Goal: Task Accomplishment & Management: Use online tool/utility

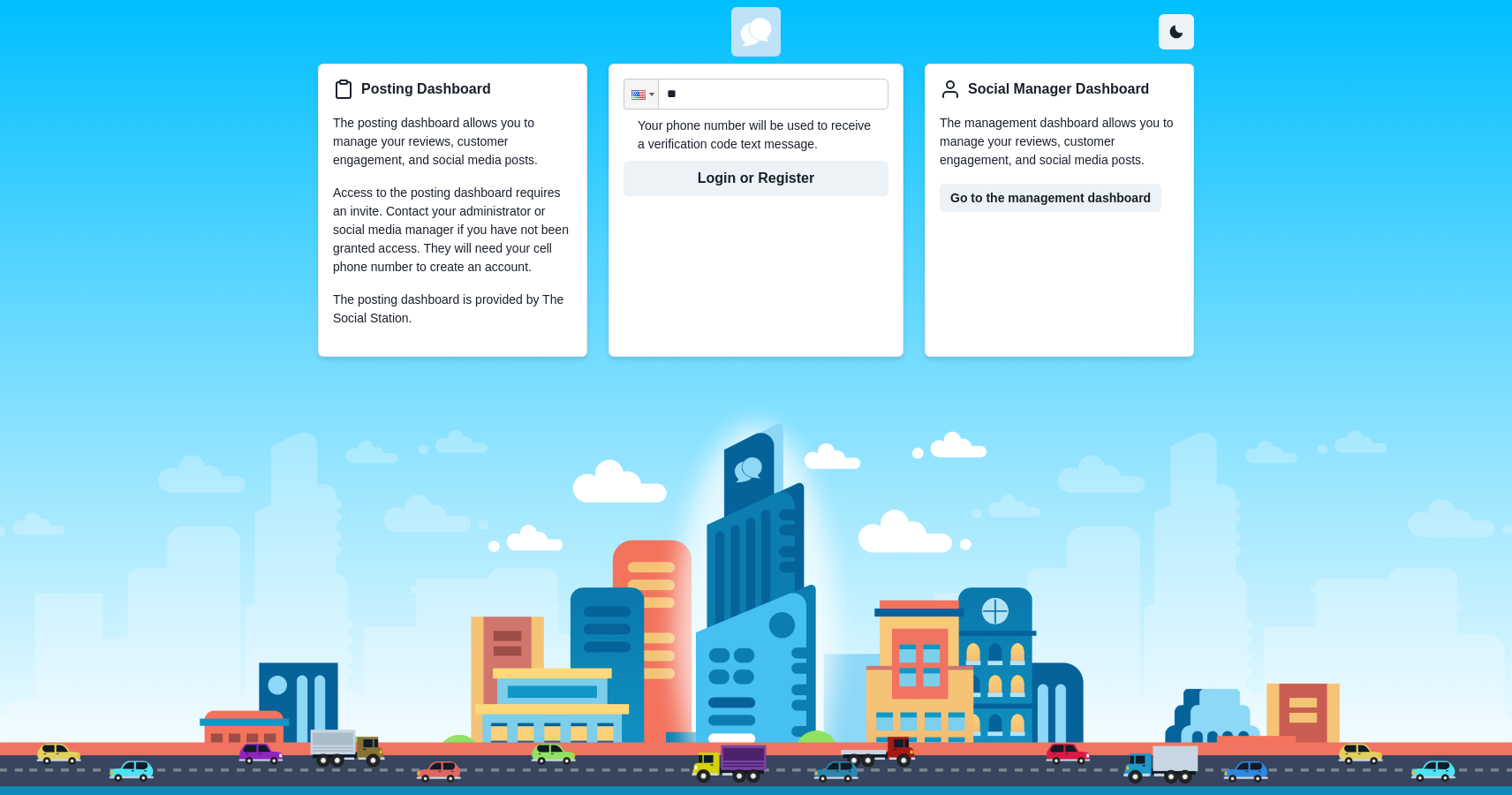
click at [740, 101] on input "**" at bounding box center [756, 94] width 265 height 31
paste input "**********"
type input "**********"
click at [727, 182] on button "Login or Register" at bounding box center [756, 178] width 265 height 35
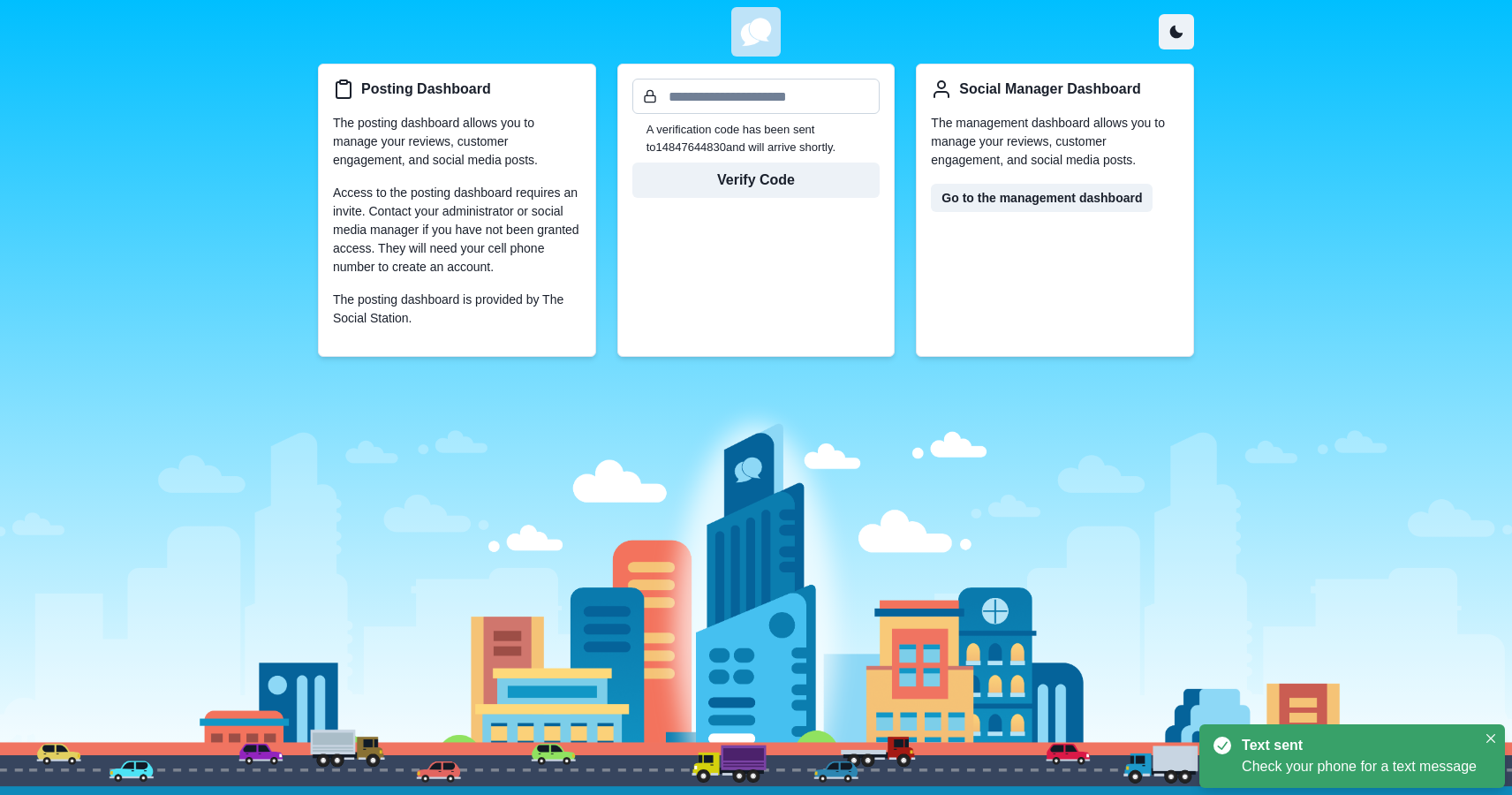
click at [704, 107] on input "text" at bounding box center [756, 96] width 248 height 35
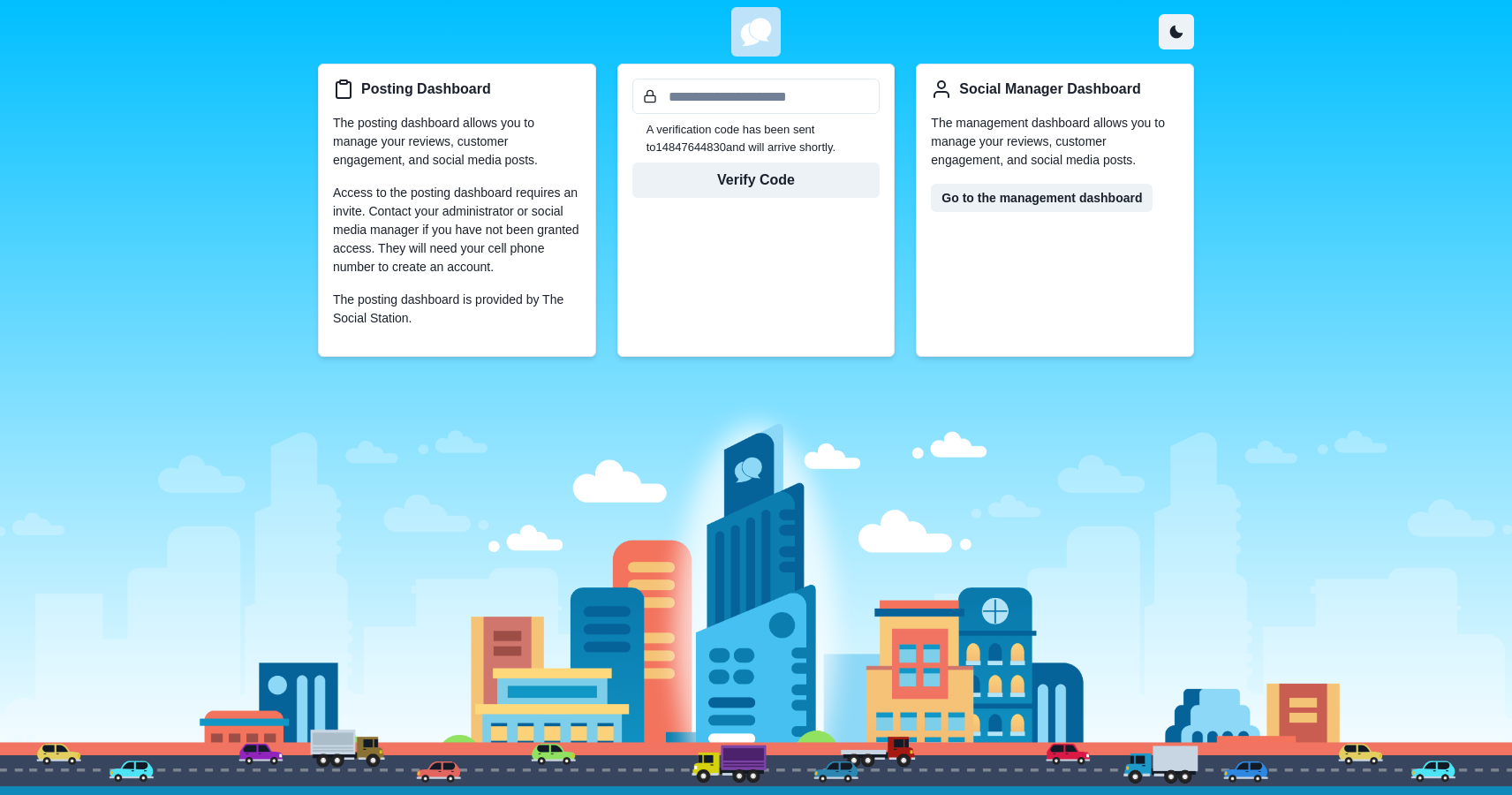
paste input "******"
type input "******"
click at [726, 176] on button "Verify Code" at bounding box center [756, 180] width 248 height 35
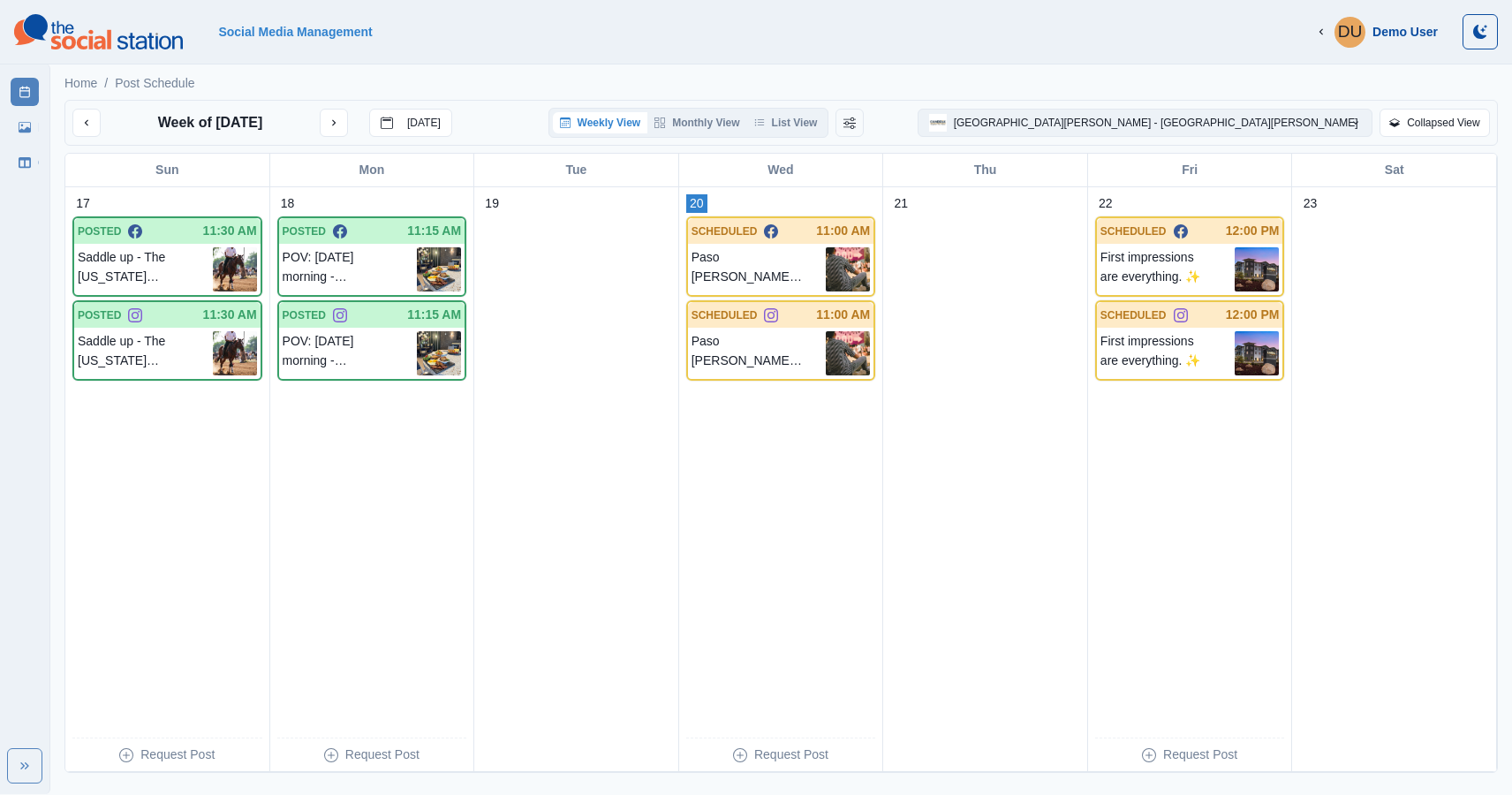
click at [1249, 123] on button "[GEOGRAPHIC_DATA][PERSON_NAME] - [GEOGRAPHIC_DATA][PERSON_NAME]" at bounding box center [1144, 122] width 455 height 28
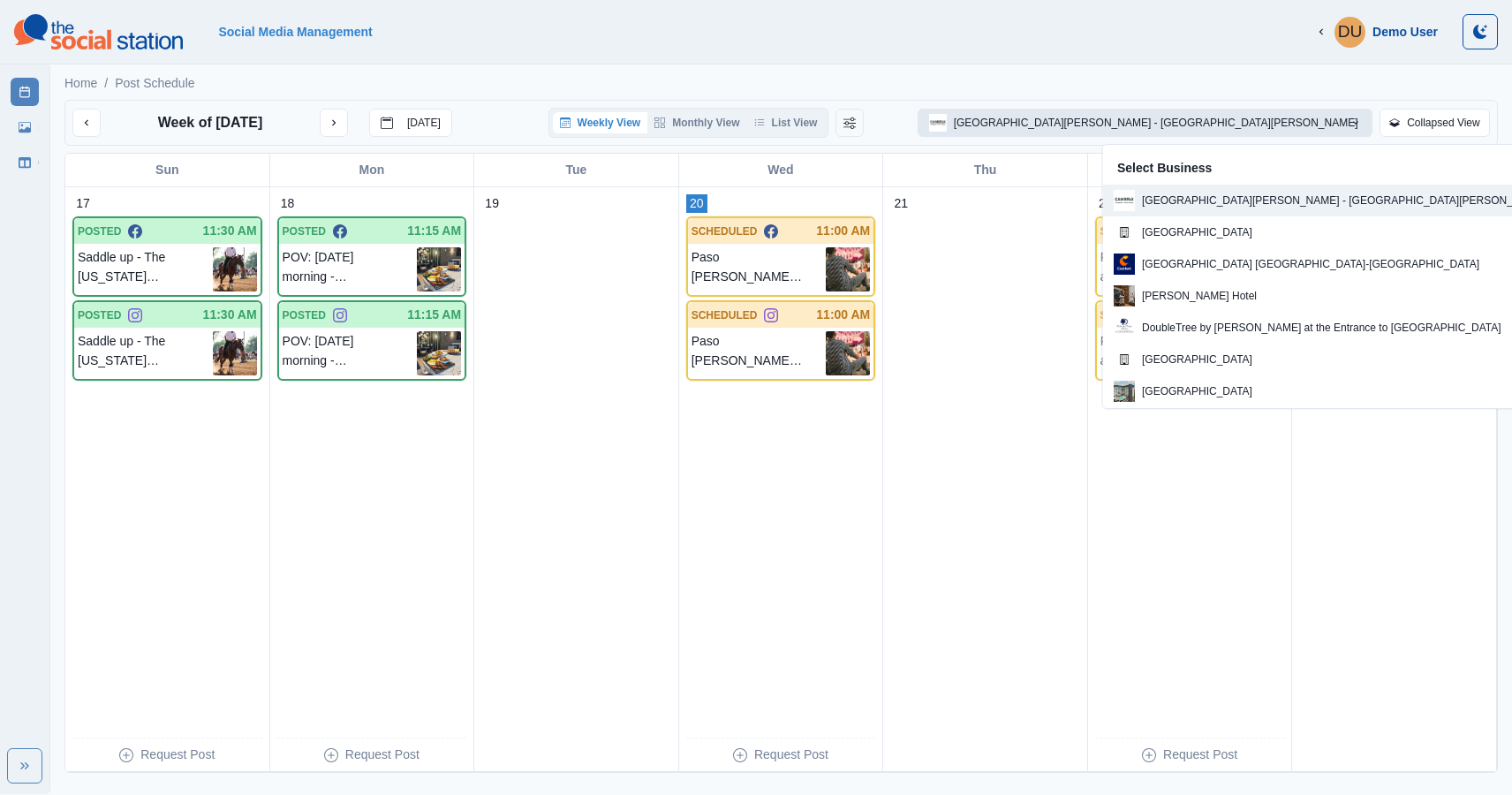
click at [1225, 125] on button "[GEOGRAPHIC_DATA][PERSON_NAME] - [GEOGRAPHIC_DATA][PERSON_NAME]" at bounding box center [1144, 122] width 455 height 28
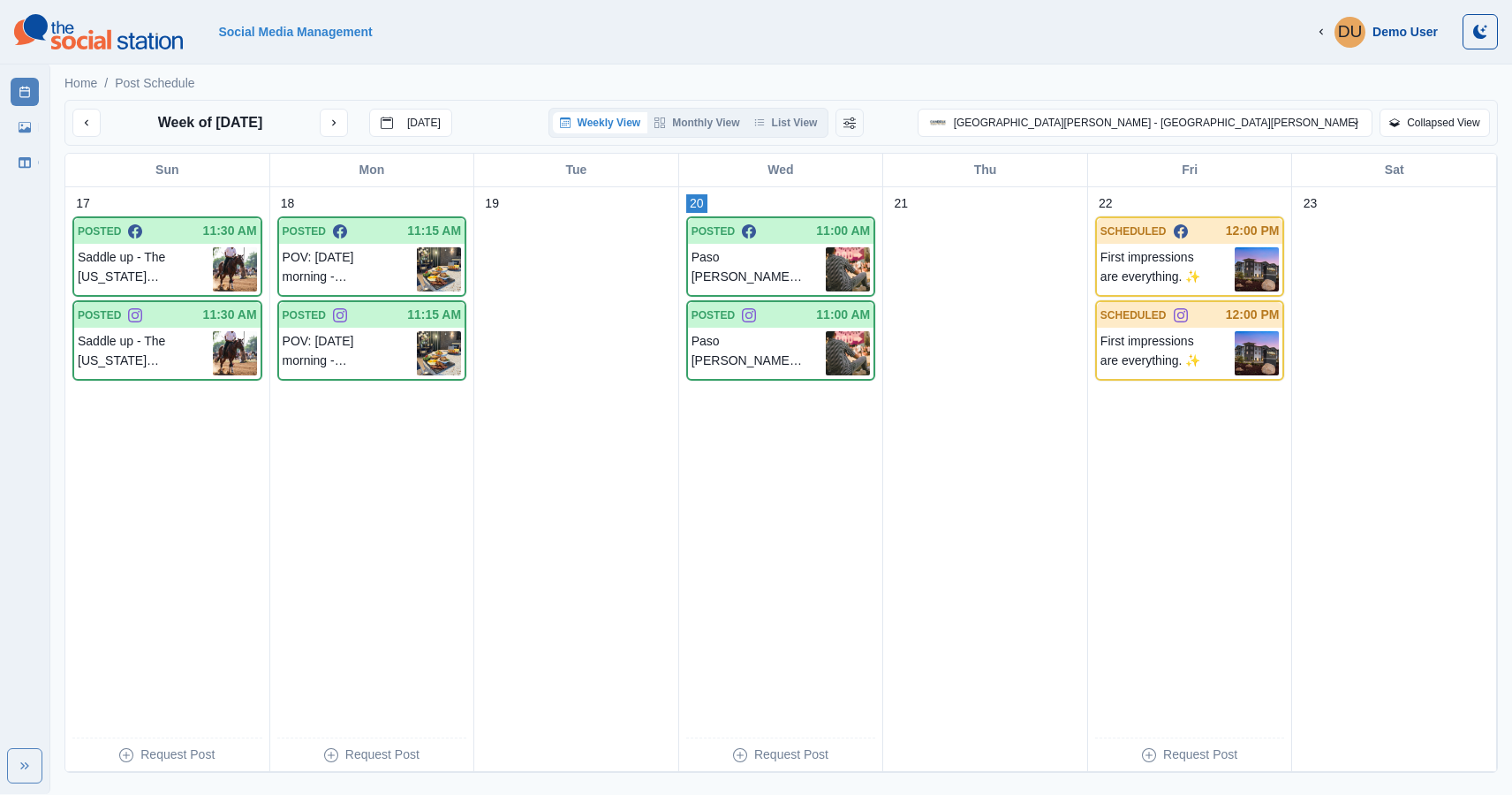
click at [648, 129] on button "Weekly View" at bounding box center [600, 122] width 95 height 21
click at [342, 124] on button "next month" at bounding box center [334, 122] width 28 height 28
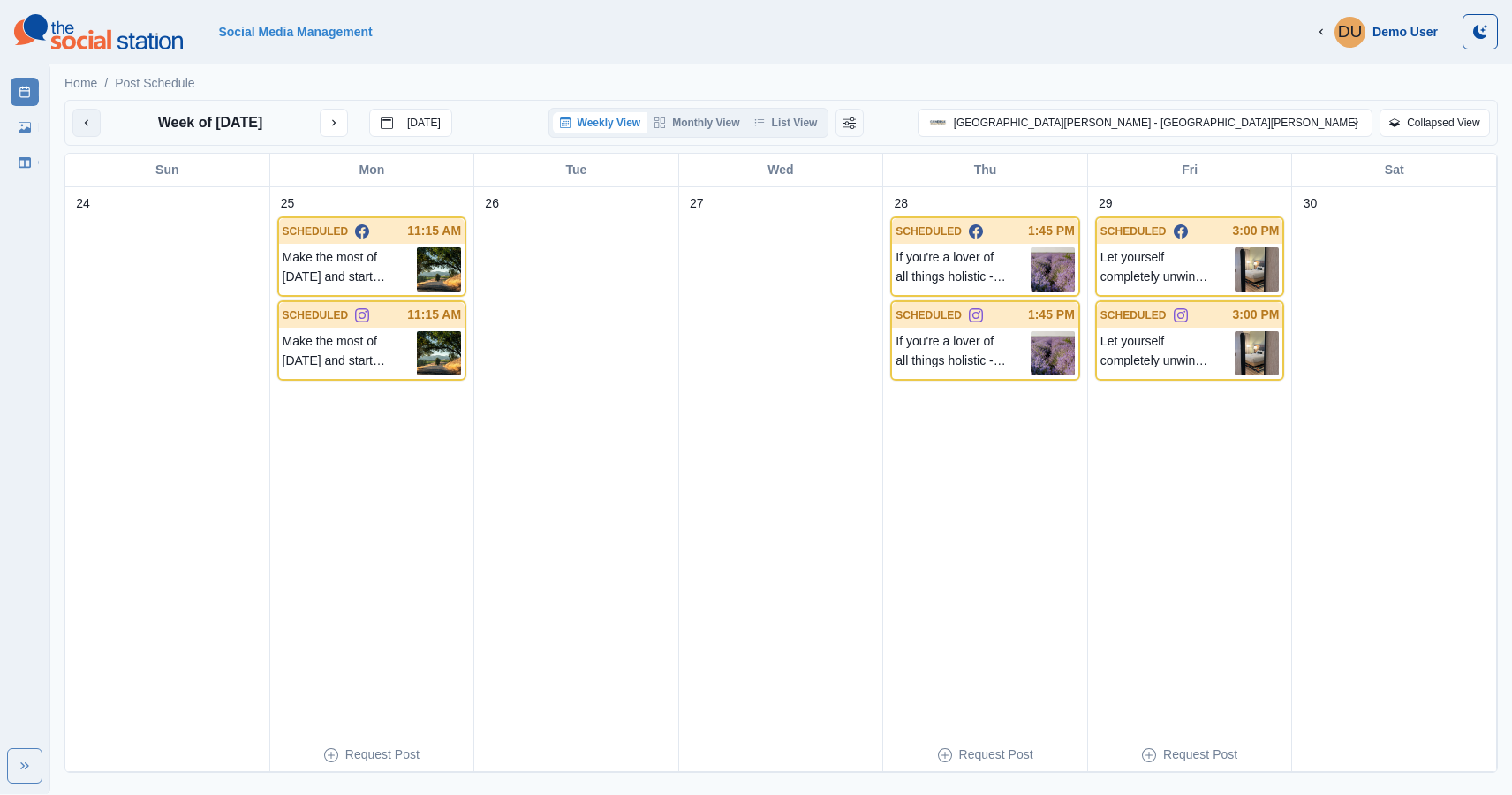
click at [92, 120] on icon "previous month" at bounding box center [86, 122] width 12 height 12
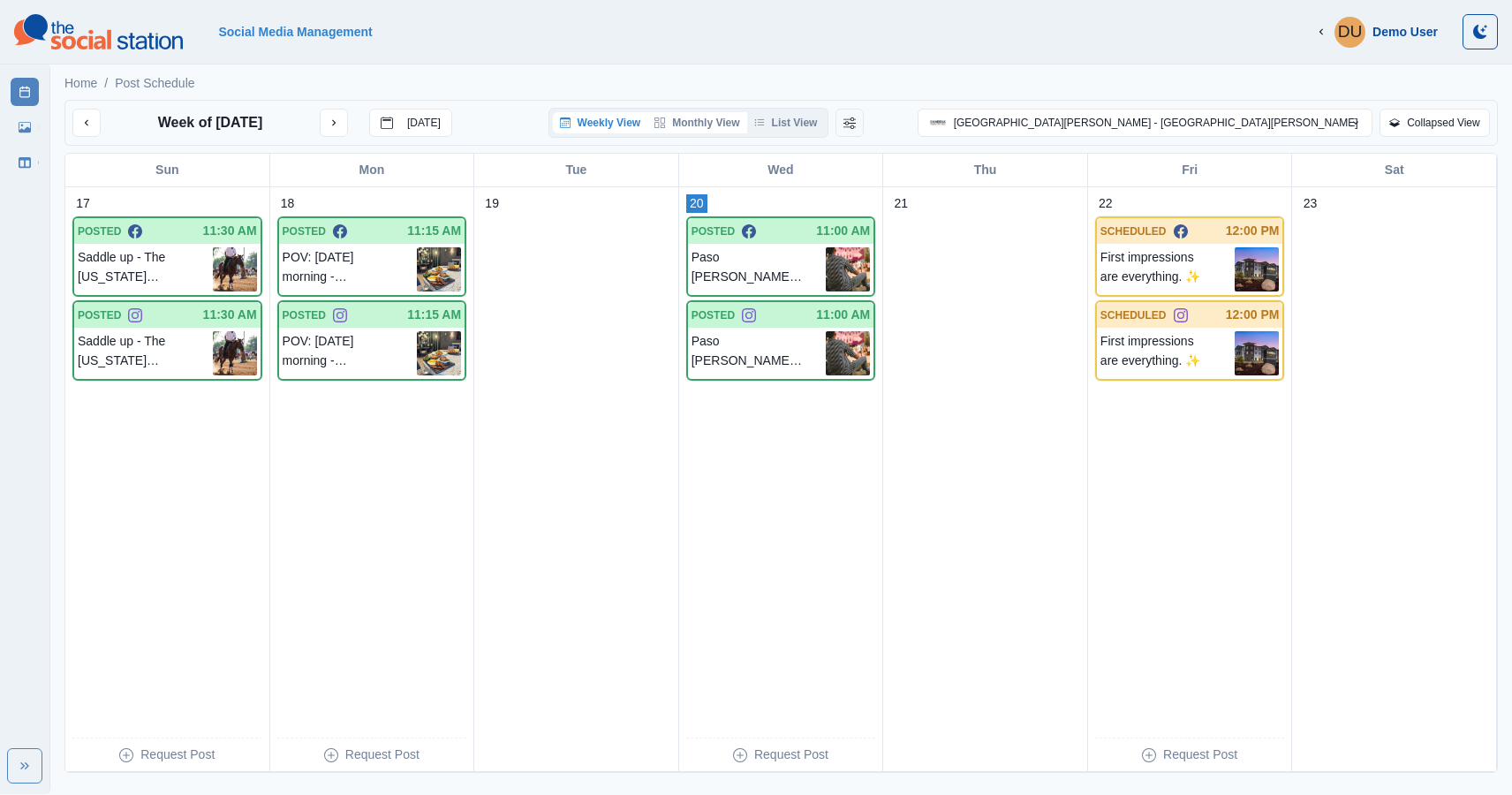
click at [746, 120] on button "Monthly View" at bounding box center [697, 122] width 99 height 21
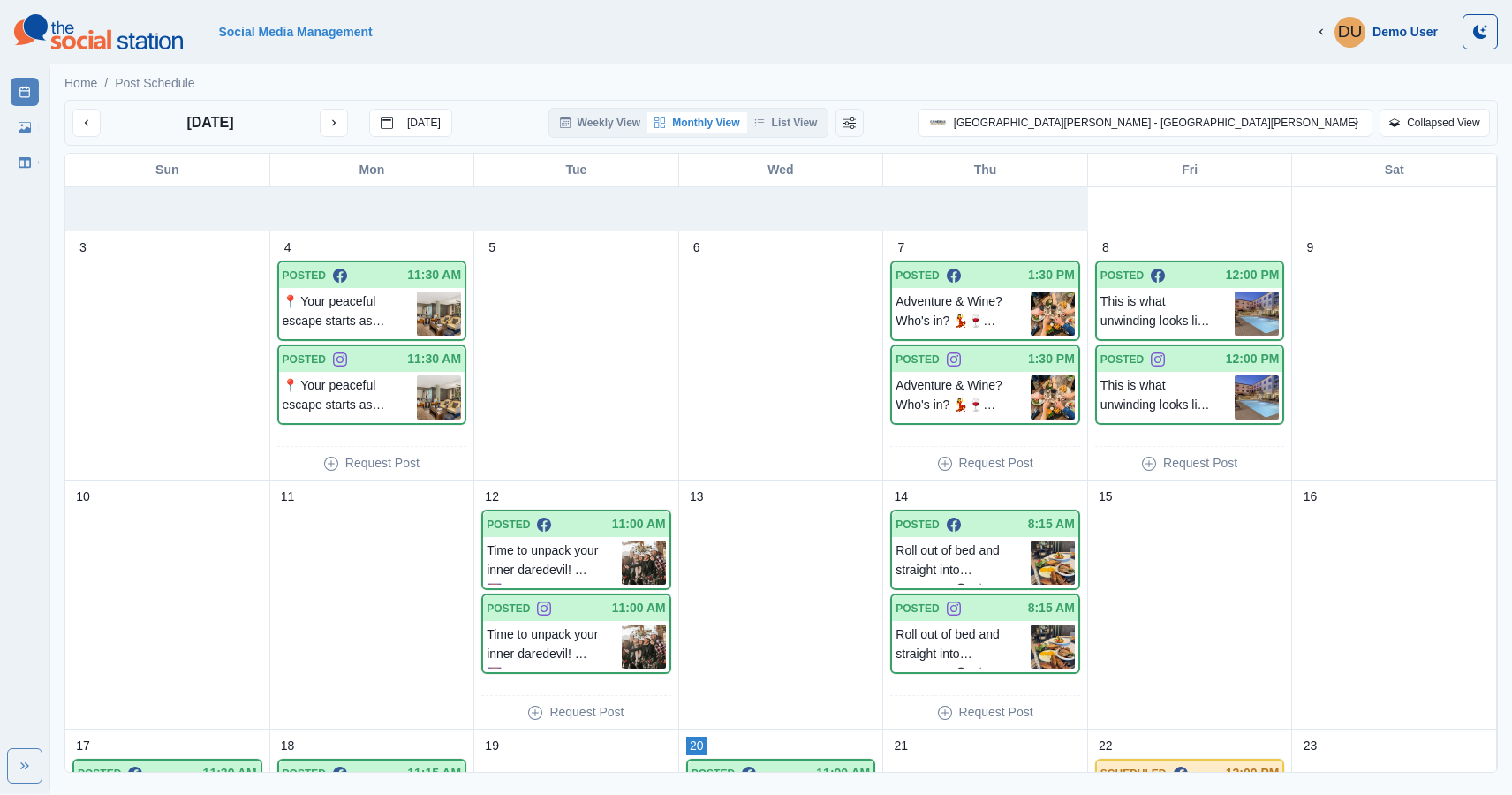
scroll to position [216, 0]
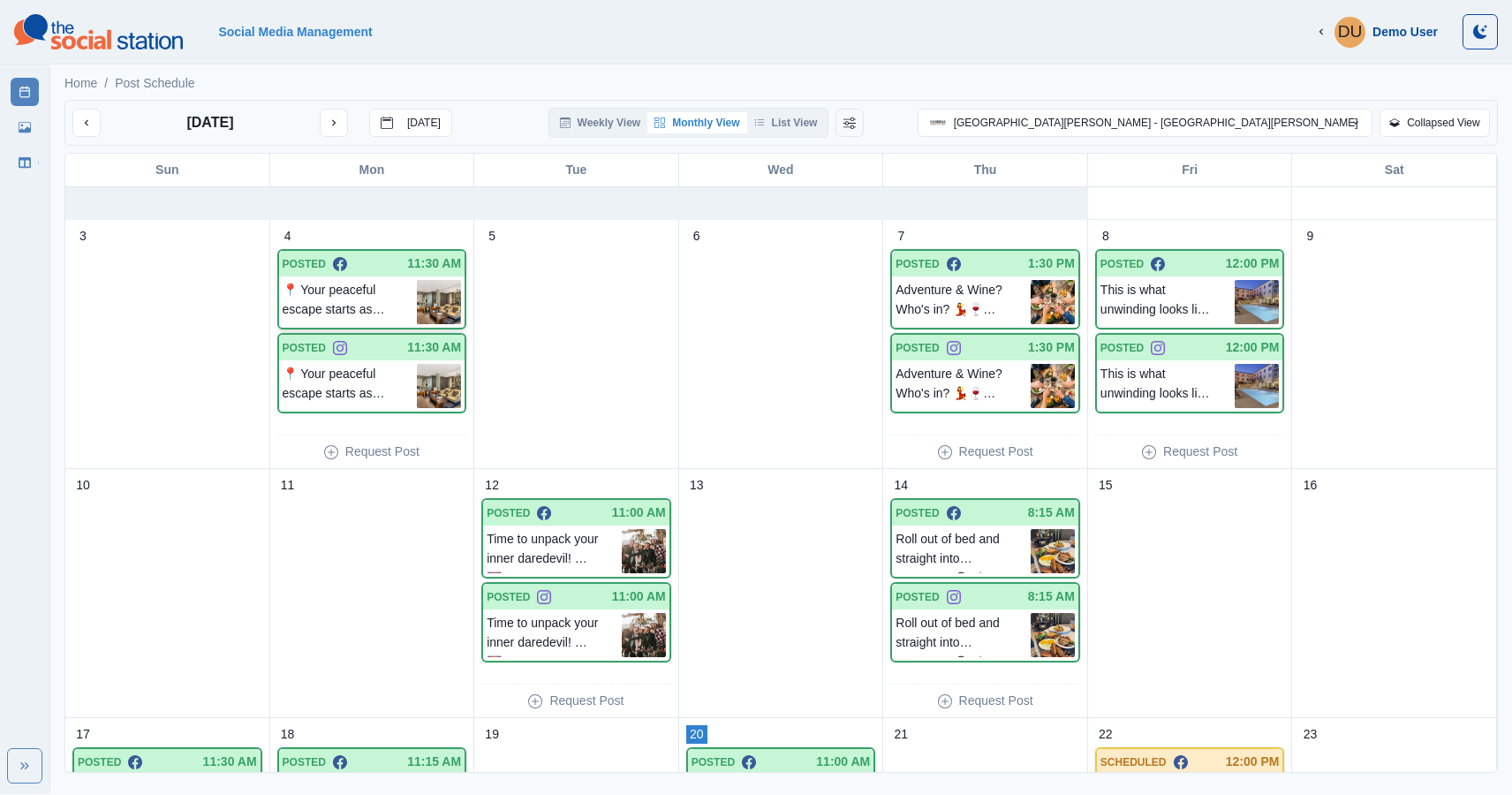
click at [360, 277] on div "📍 Your peaceful escape starts as soon as you walk through our doors at [GEOGRAP…" at bounding box center [372, 301] width 186 height 51
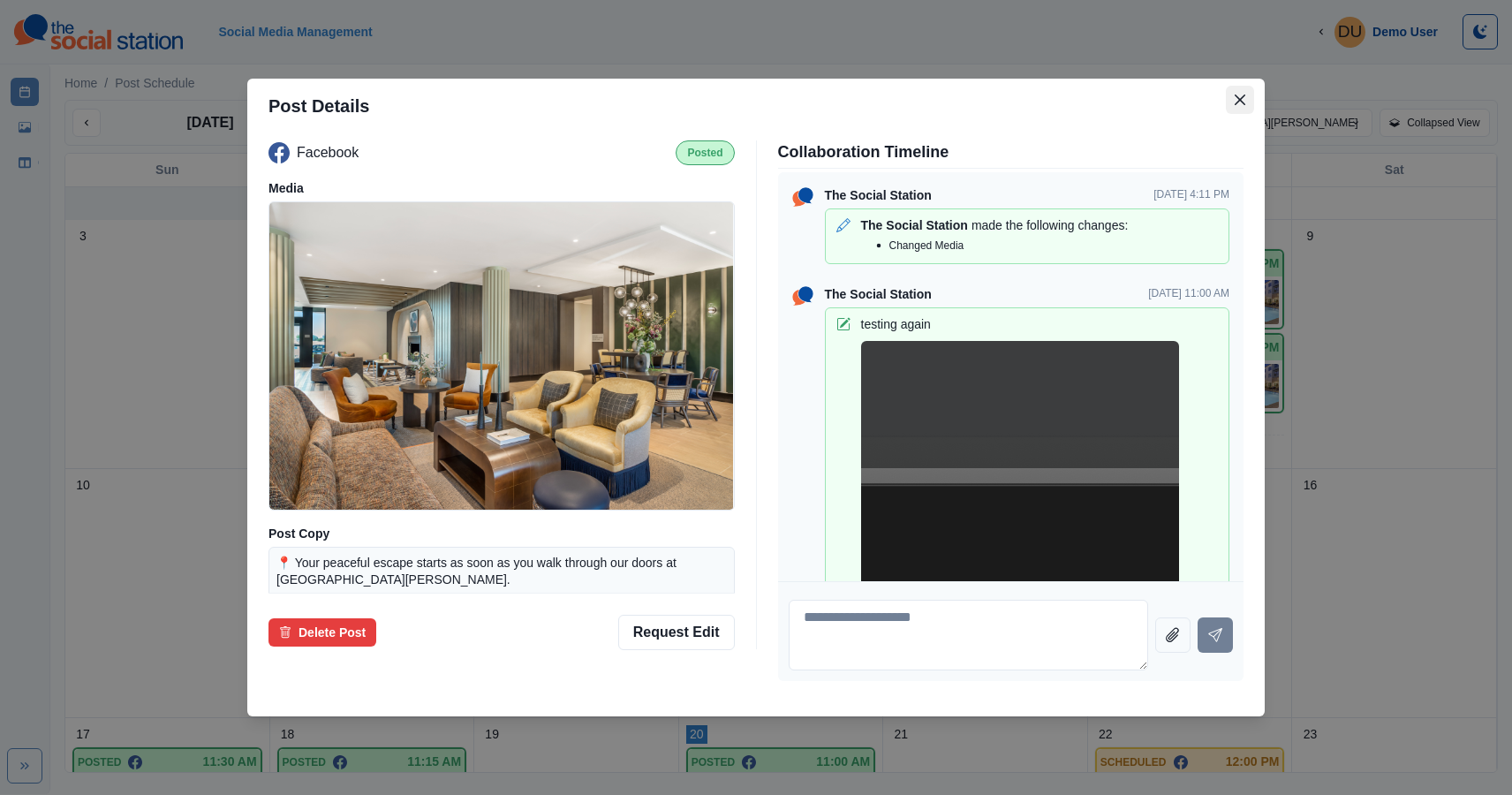
click at [1247, 103] on button "Close" at bounding box center [1240, 99] width 28 height 28
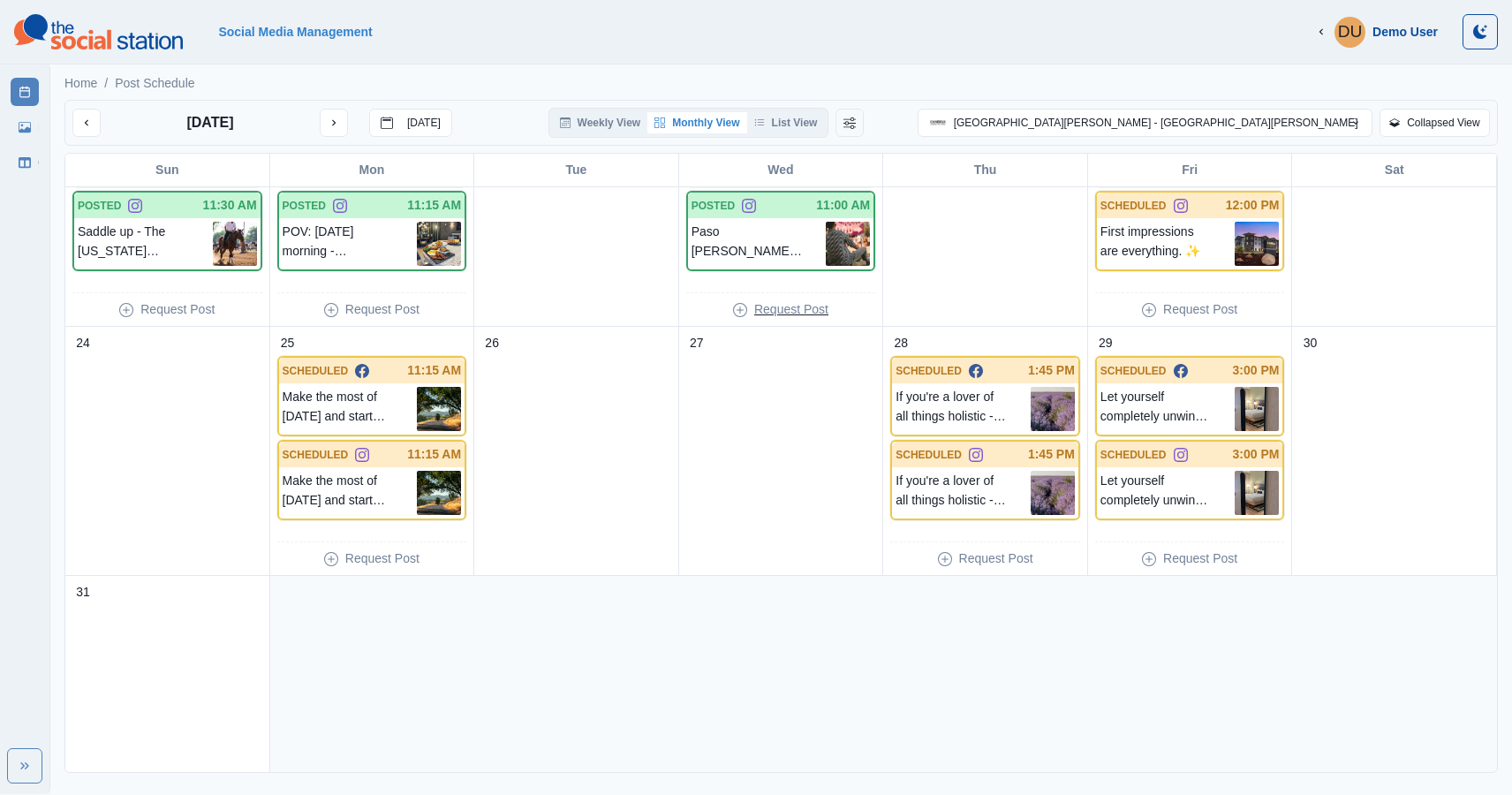
scroll to position [891, 0]
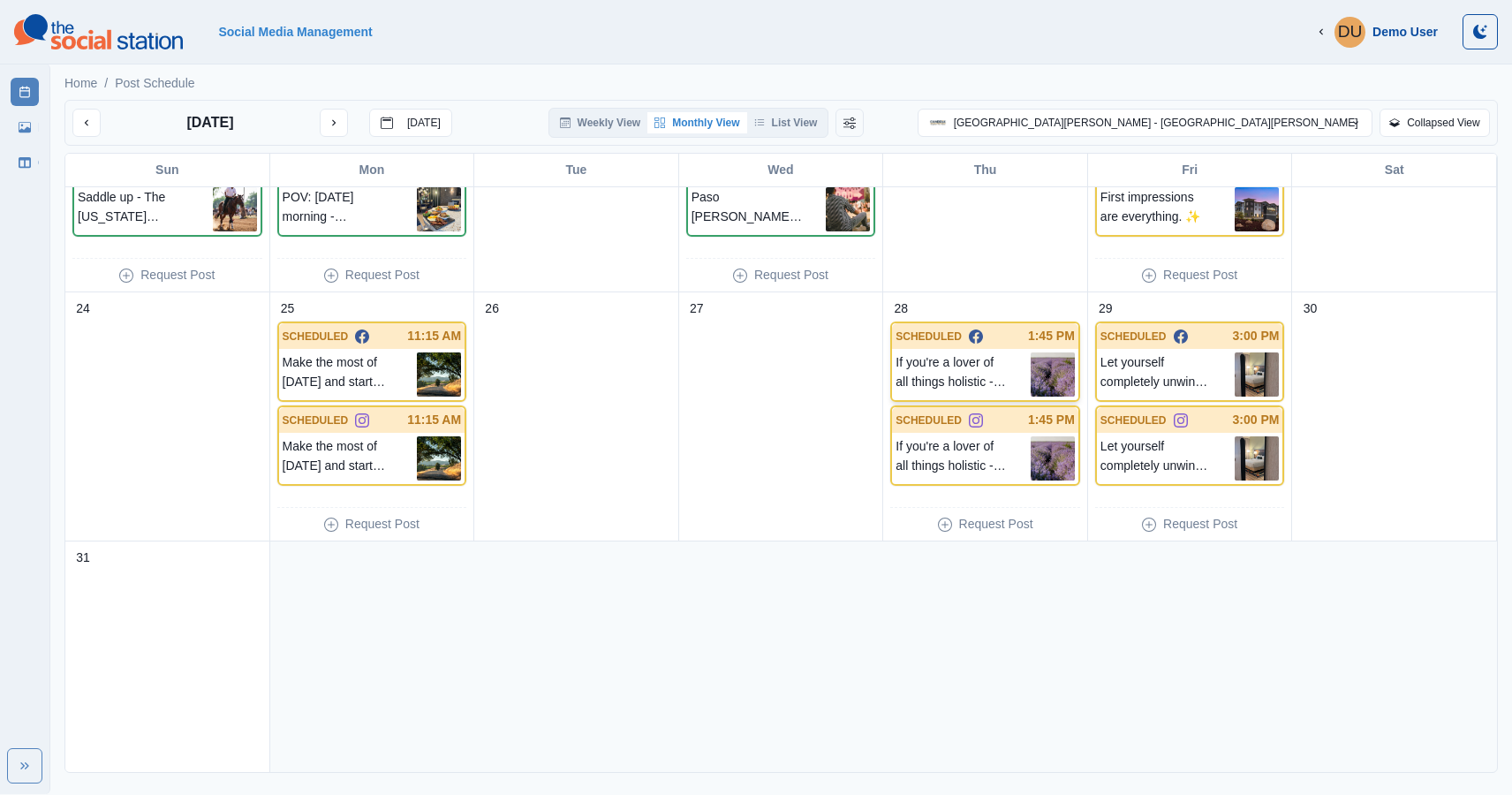
click at [953, 377] on p "If you're a lover of all things holistic - the [US_STATE] Lavender Honey Farm i…" at bounding box center [963, 374] width 135 height 44
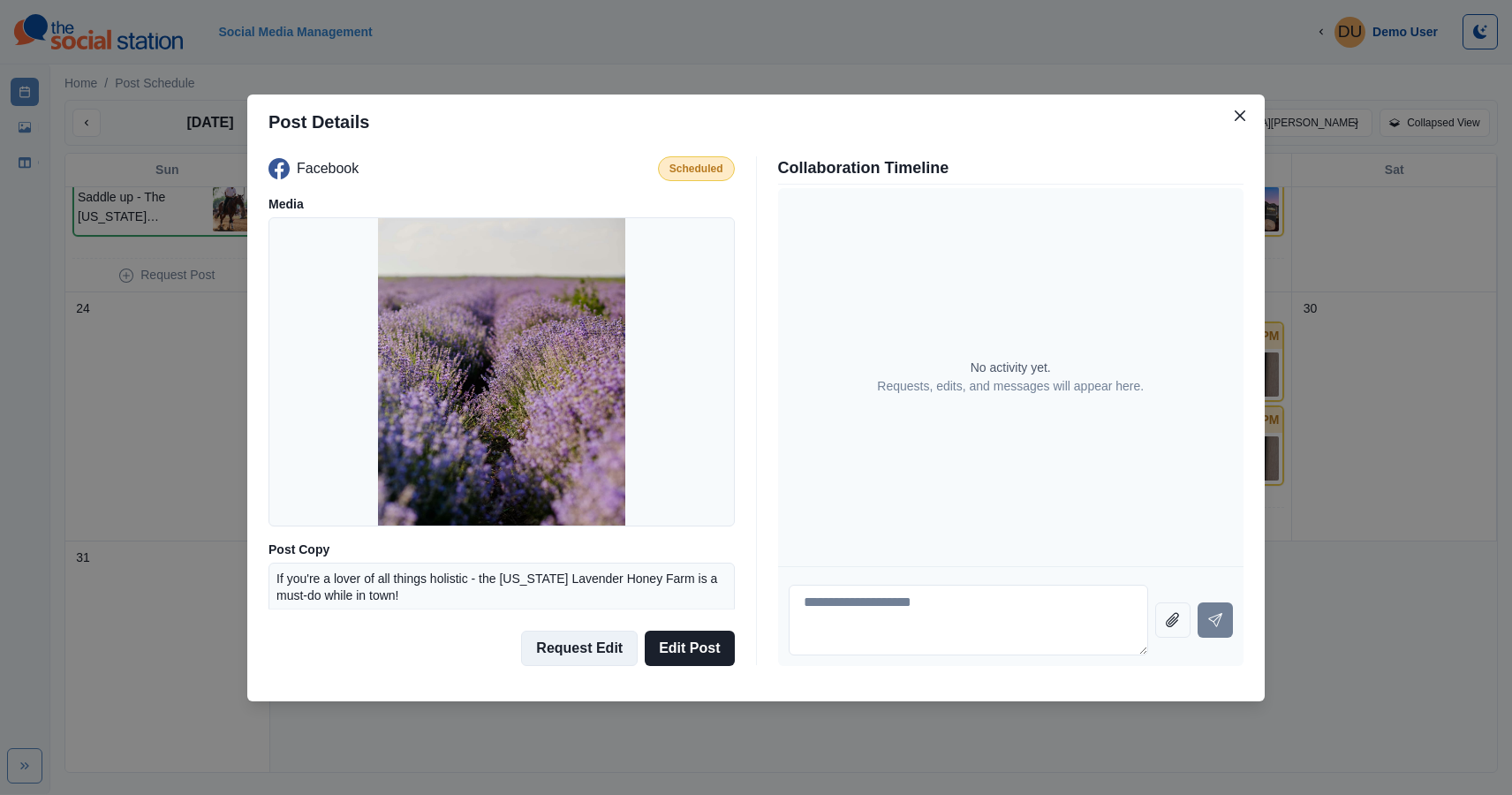
click at [584, 653] on button "Request Edit" at bounding box center [579, 648] width 117 height 35
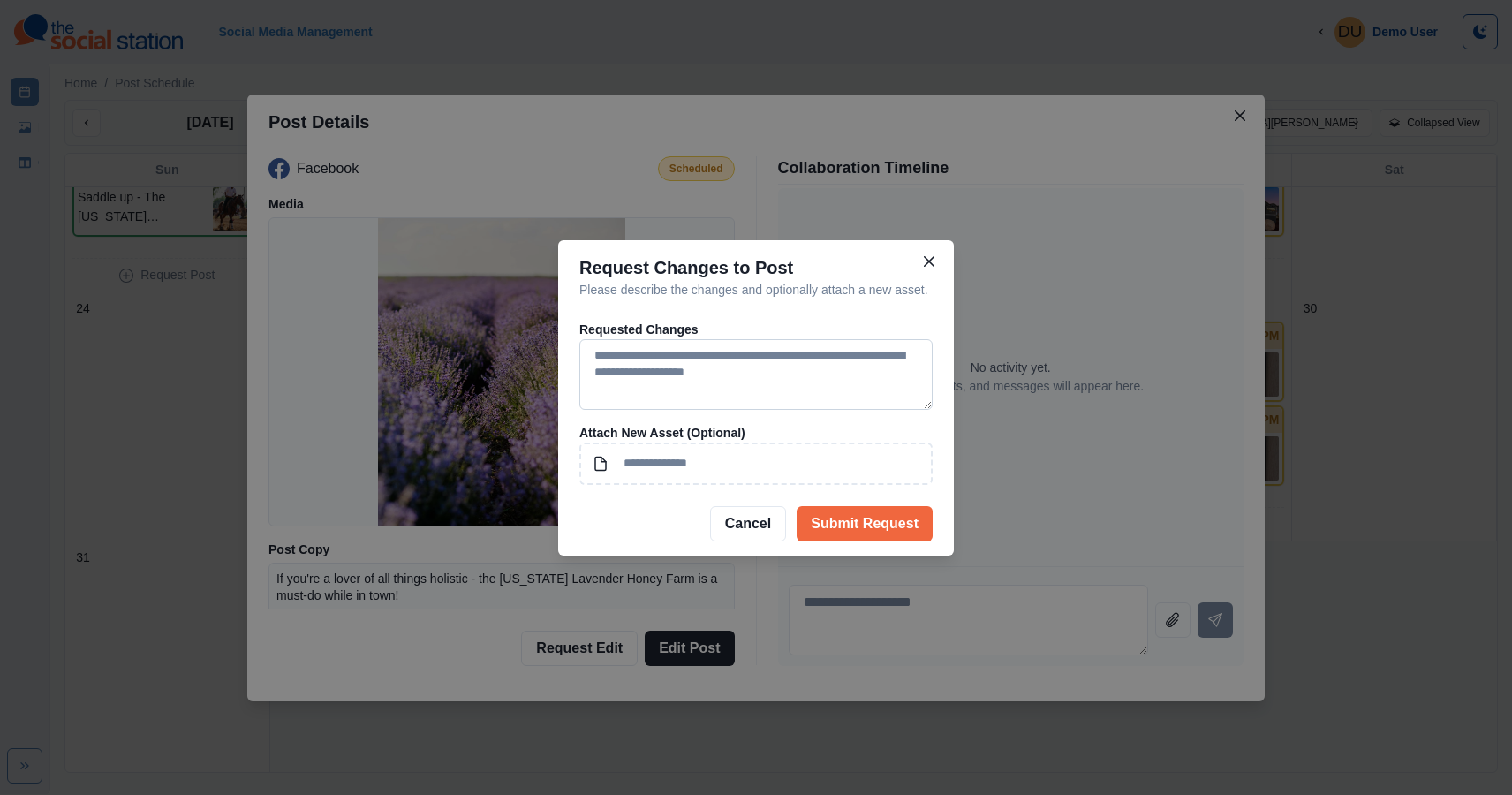
click at [627, 369] on textarea at bounding box center [755, 374] width 353 height 70
click at [754, 534] on button "Cancel" at bounding box center [748, 524] width 76 height 35
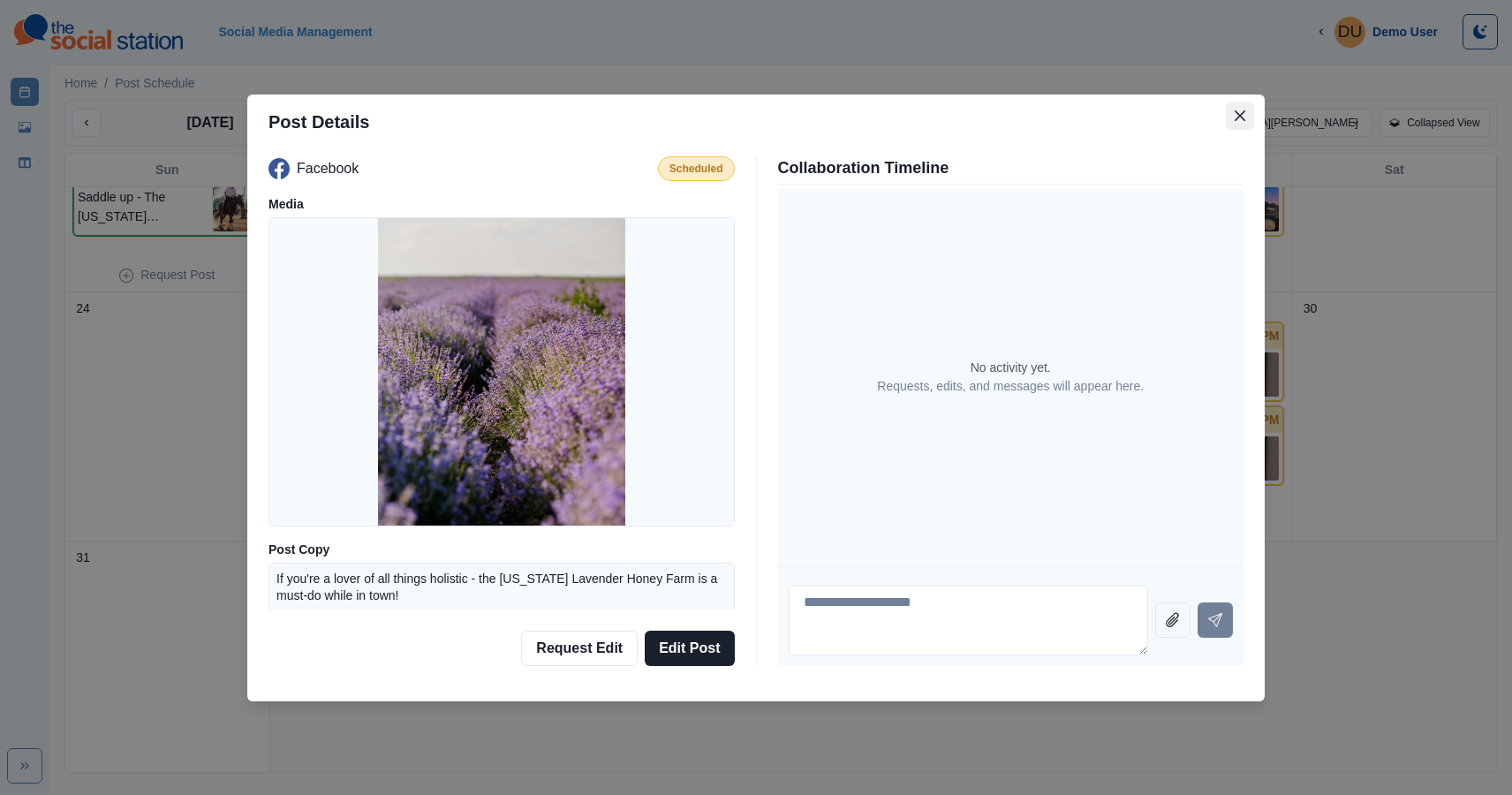
click at [1232, 115] on button "Close" at bounding box center [1240, 116] width 28 height 28
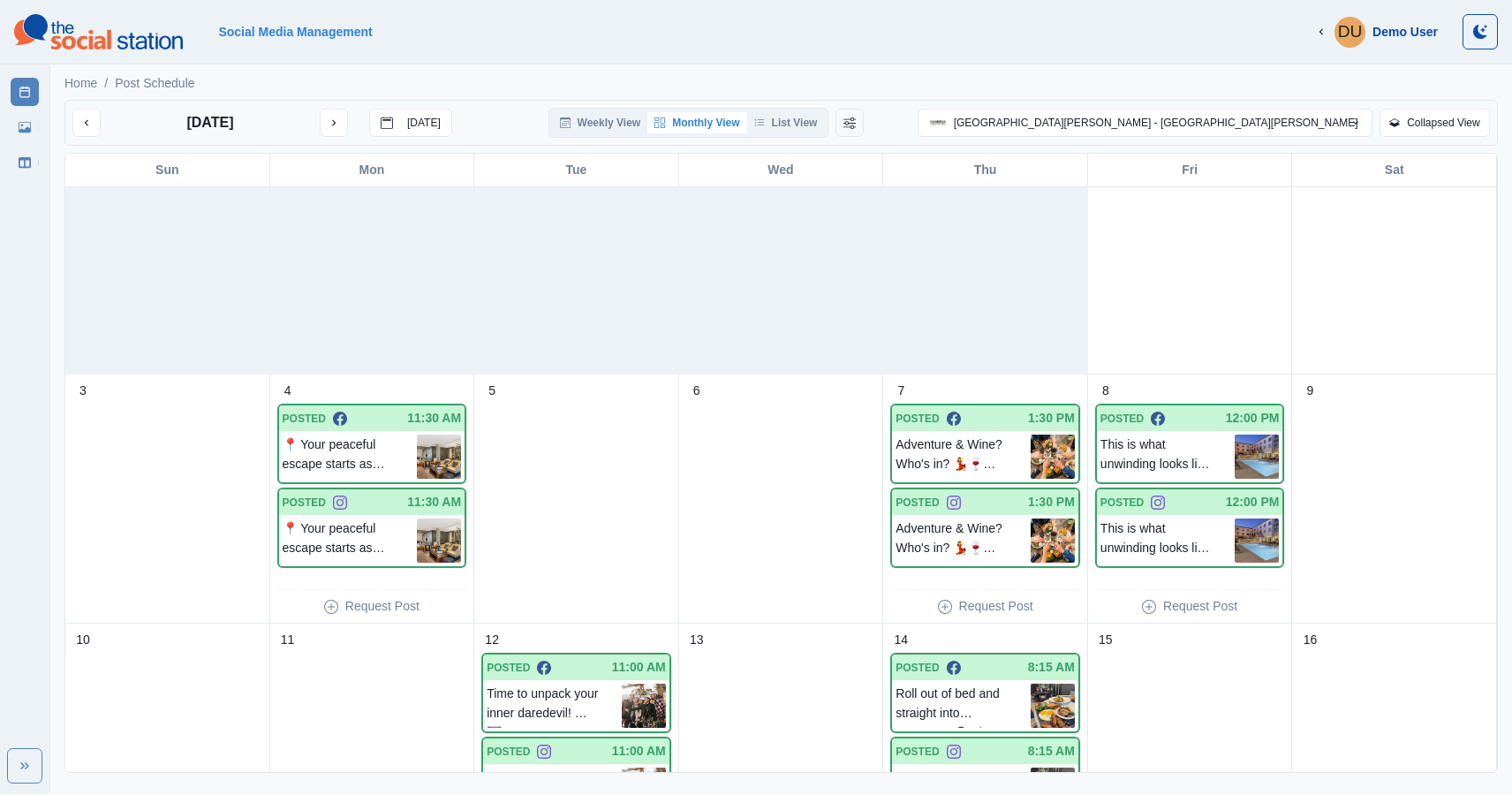
scroll to position [61, 0]
click at [956, 451] on p "Adventure & Wine? Who's in? 💃🍷 Ancient Peaks serves up bold reds and even bolde…" at bounding box center [963, 458] width 135 height 44
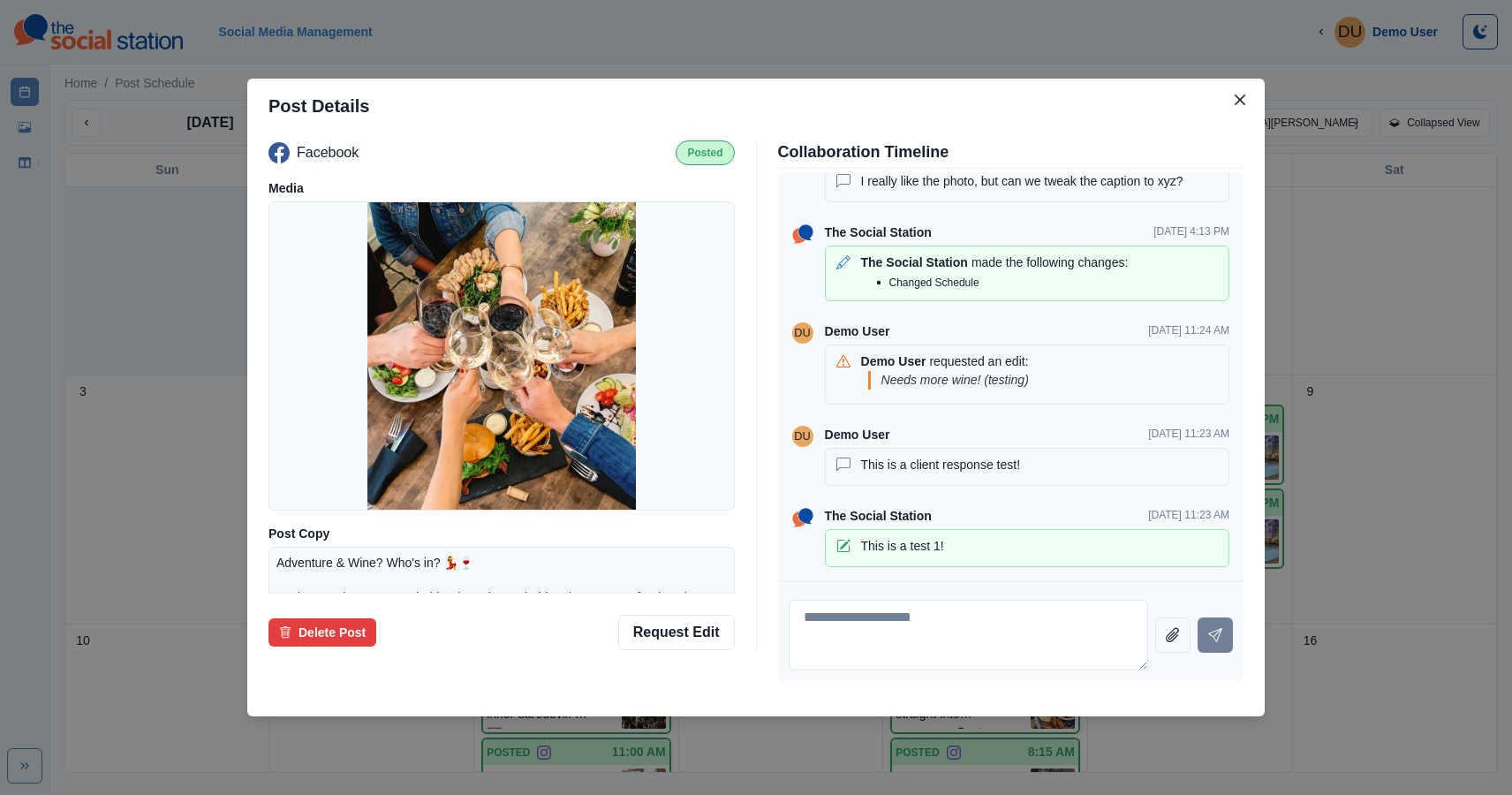
scroll to position [0, 0]
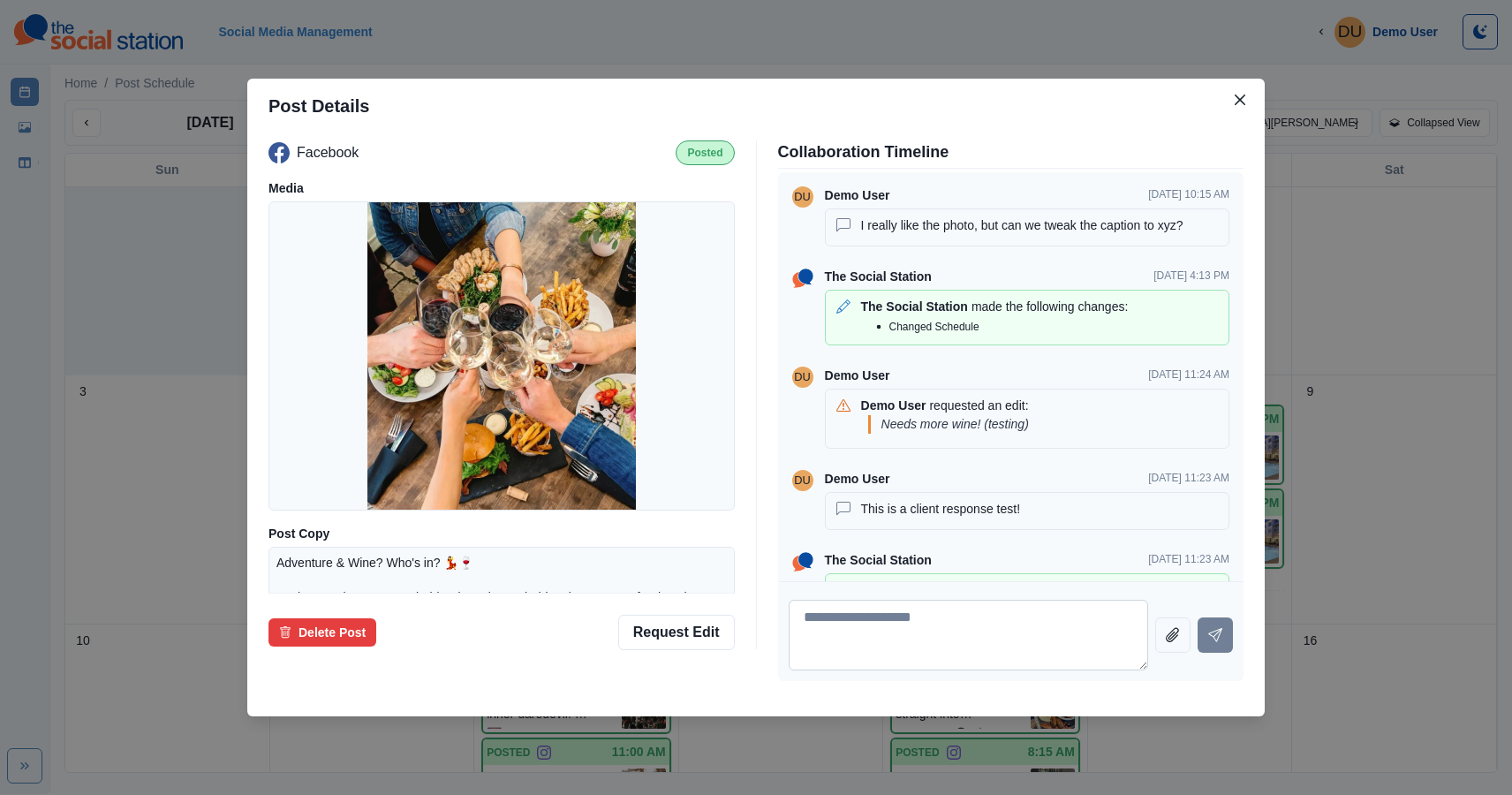
click at [879, 629] on textarea at bounding box center [968, 635] width 360 height 70
type textarea "**********"
click at [1217, 630] on icon "Send message" at bounding box center [1215, 635] width 14 height 14
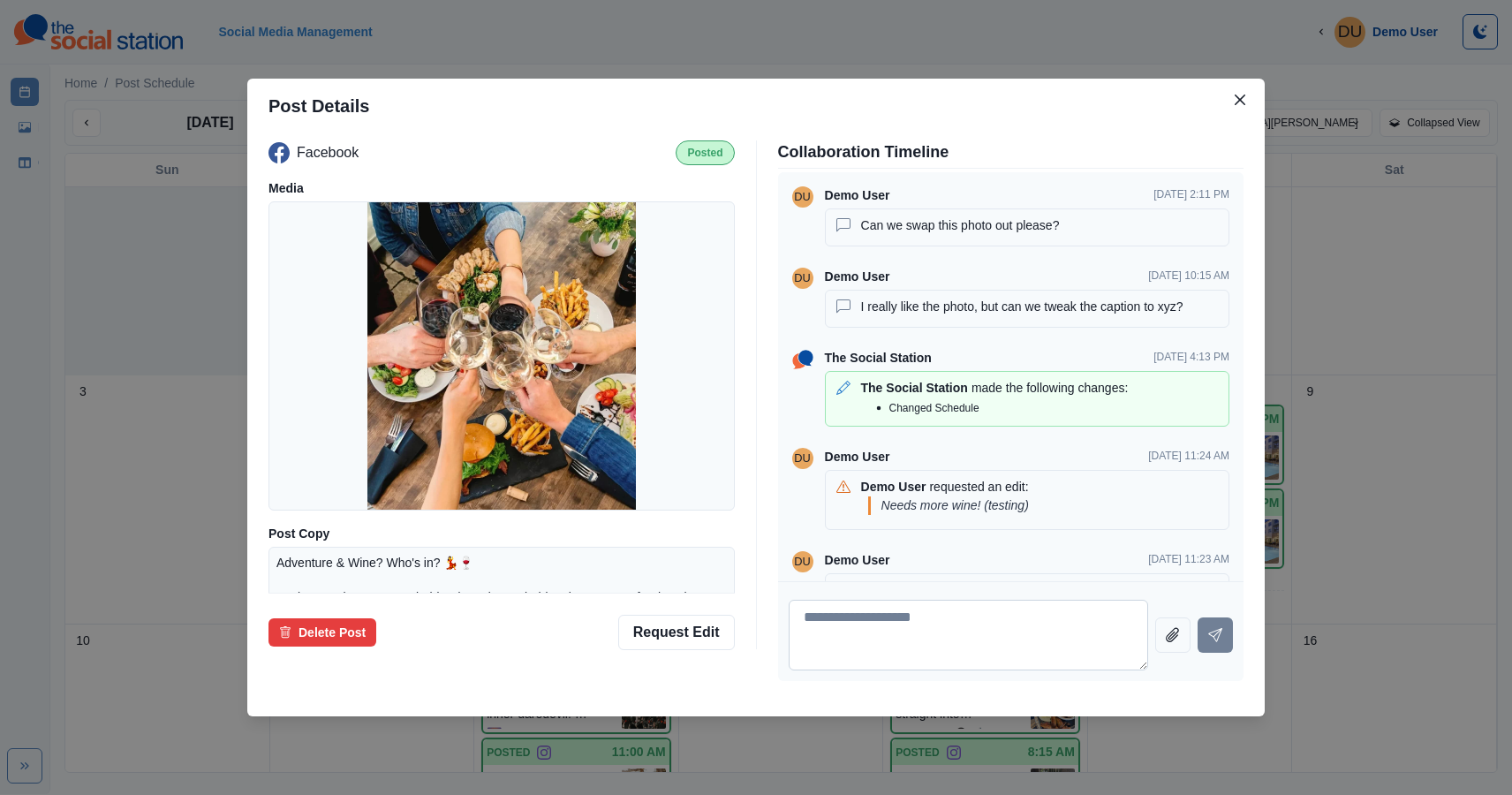
click at [940, 634] on textarea at bounding box center [968, 635] width 360 height 70
click at [1247, 97] on button "Close" at bounding box center [1240, 99] width 28 height 28
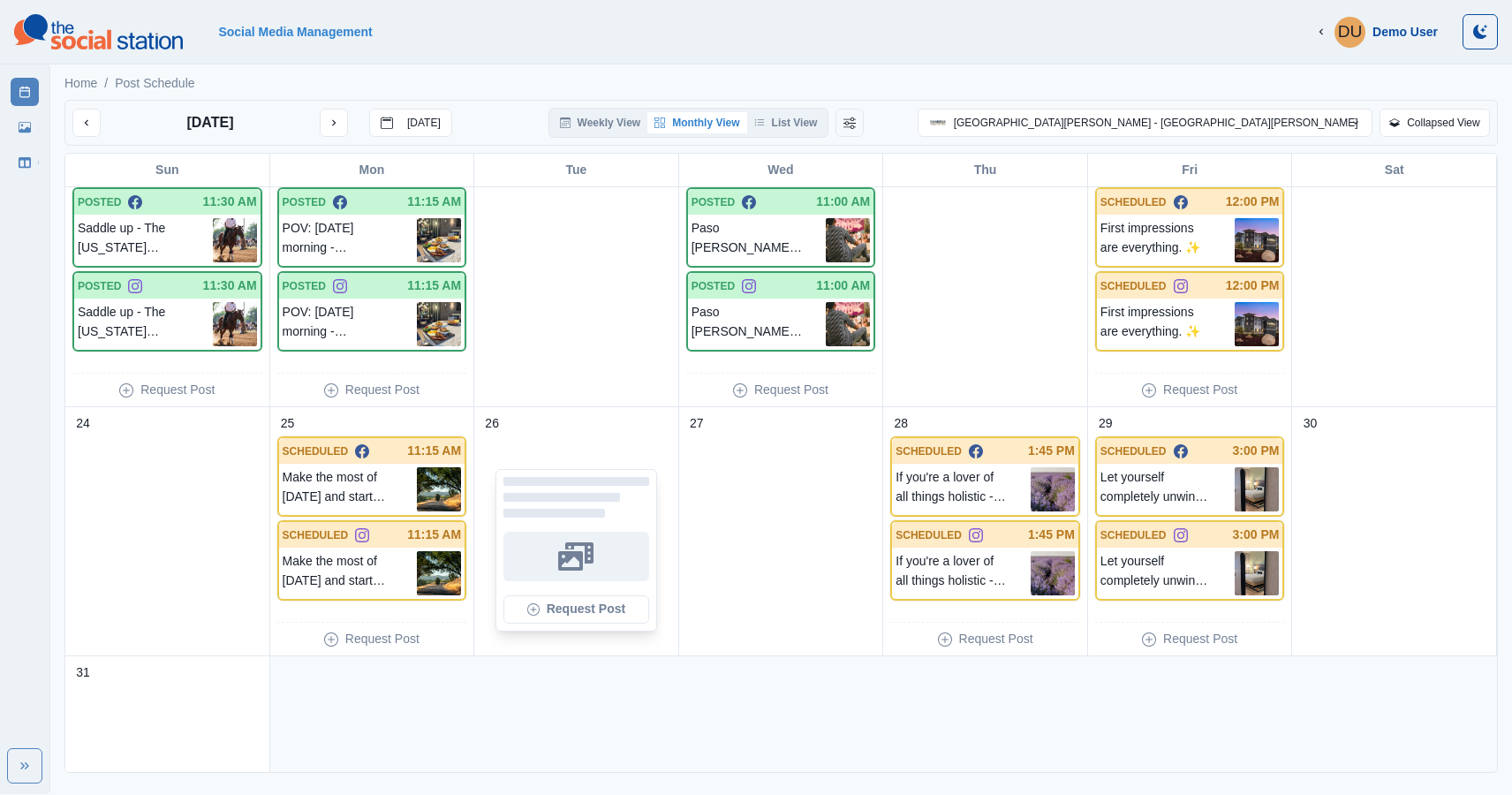
scroll to position [782, 0]
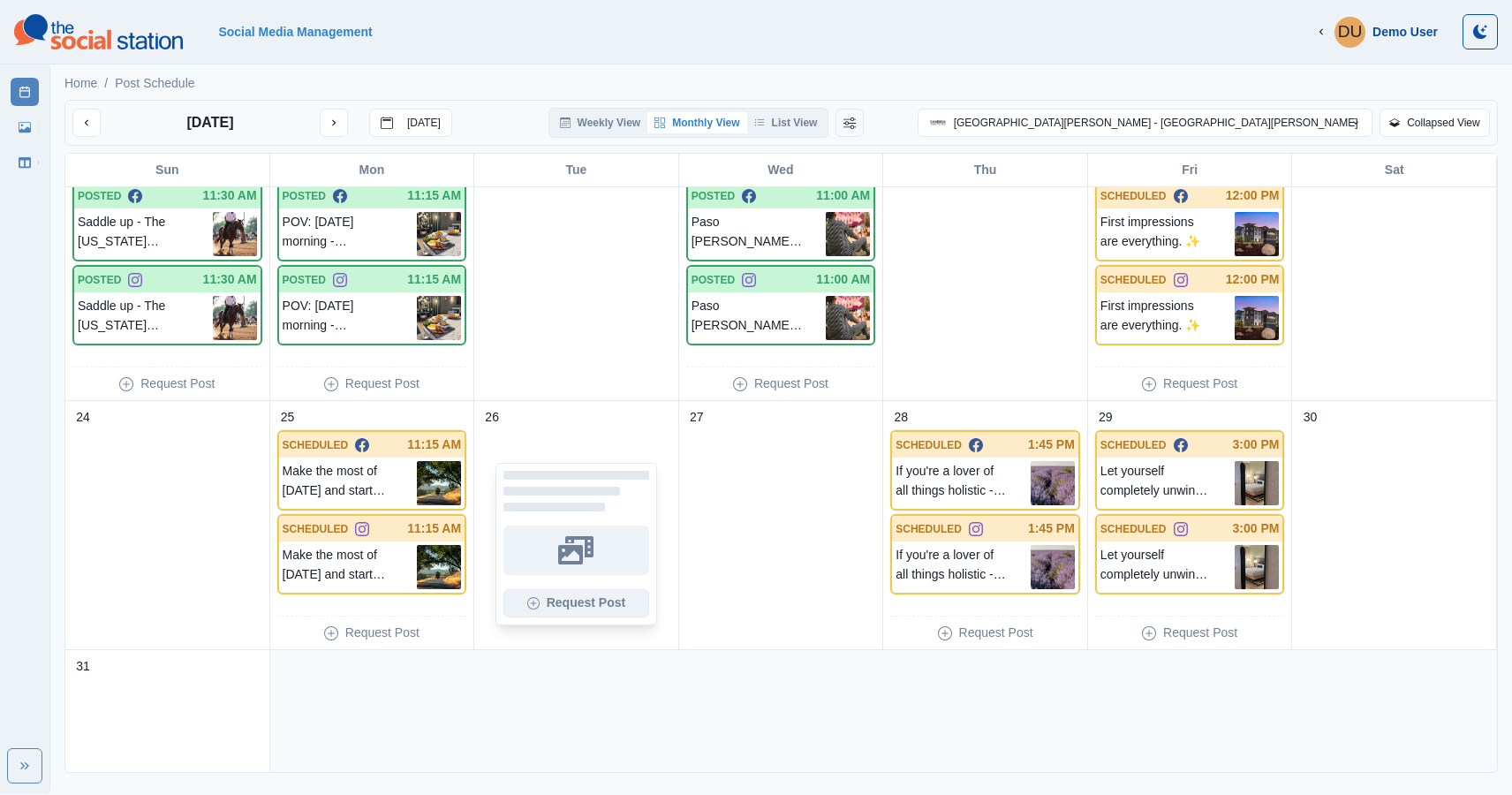
click at [570, 600] on button "Request Post" at bounding box center [575, 603] width 145 height 28
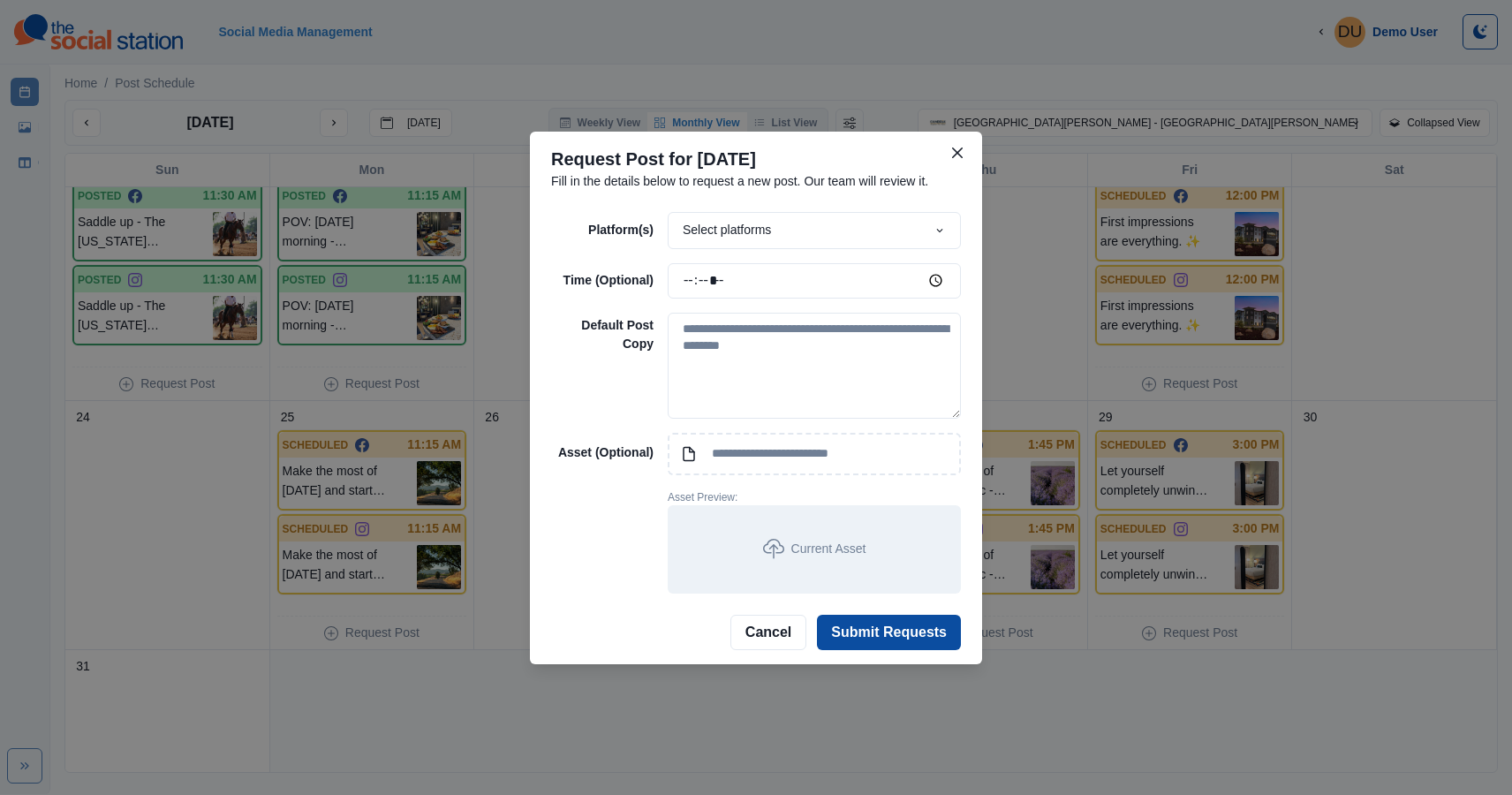
click at [768, 233] on div "Select platforms" at bounding box center [813, 231] width 293 height 37
click at [723, 347] on textarea at bounding box center [813, 365] width 293 height 106
click at [815, 361] on textarea at bounding box center [813, 365] width 293 height 106
type textarea "**********"
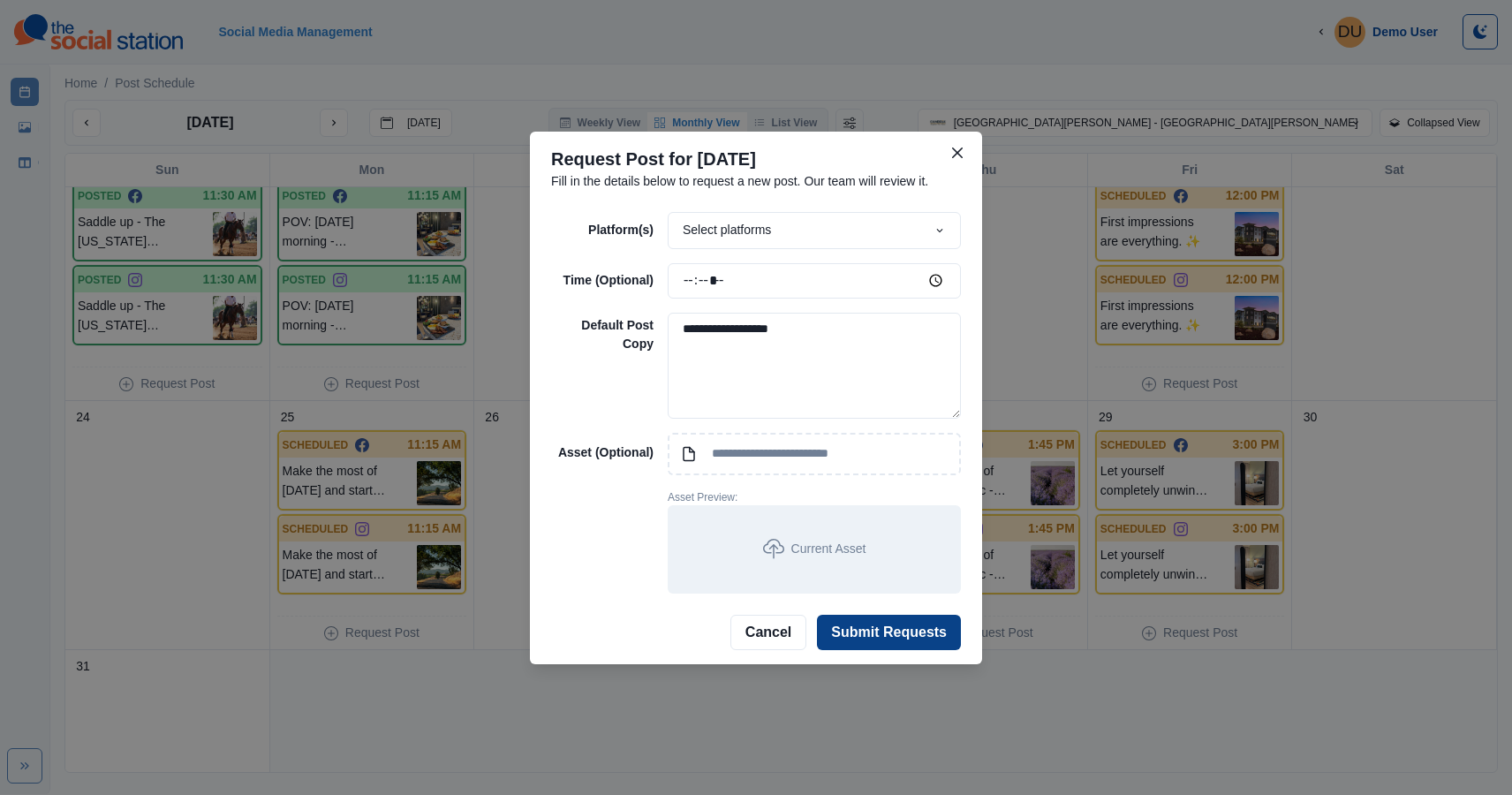
click at [869, 631] on button "Submit Requests" at bounding box center [888, 632] width 144 height 35
click at [889, 633] on button "Submit Requests" at bounding box center [888, 632] width 144 height 35
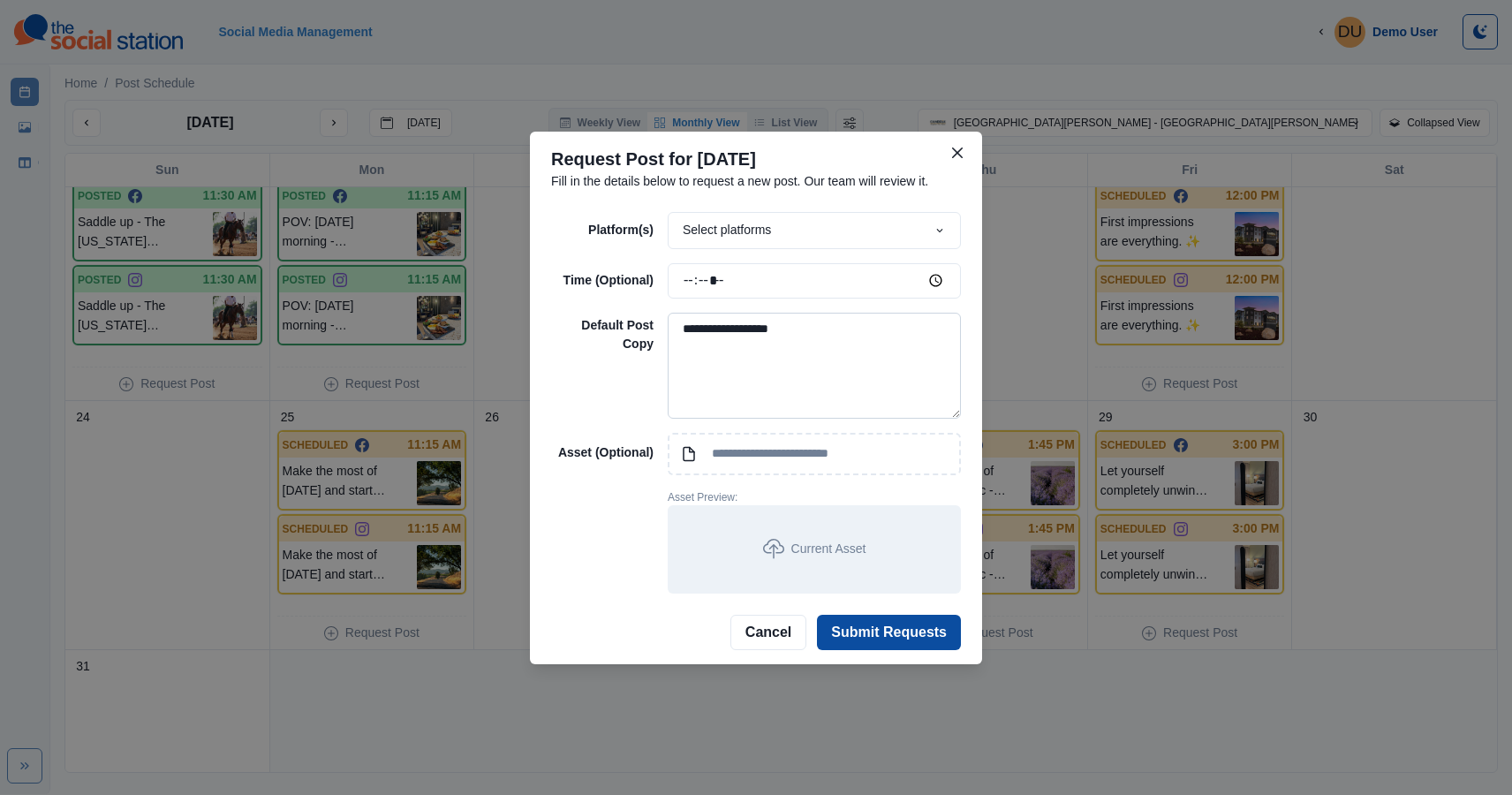
click at [794, 389] on textarea "**********" at bounding box center [813, 365] width 293 height 106
click at [960, 157] on icon "Close" at bounding box center [956, 152] width 10 height 10
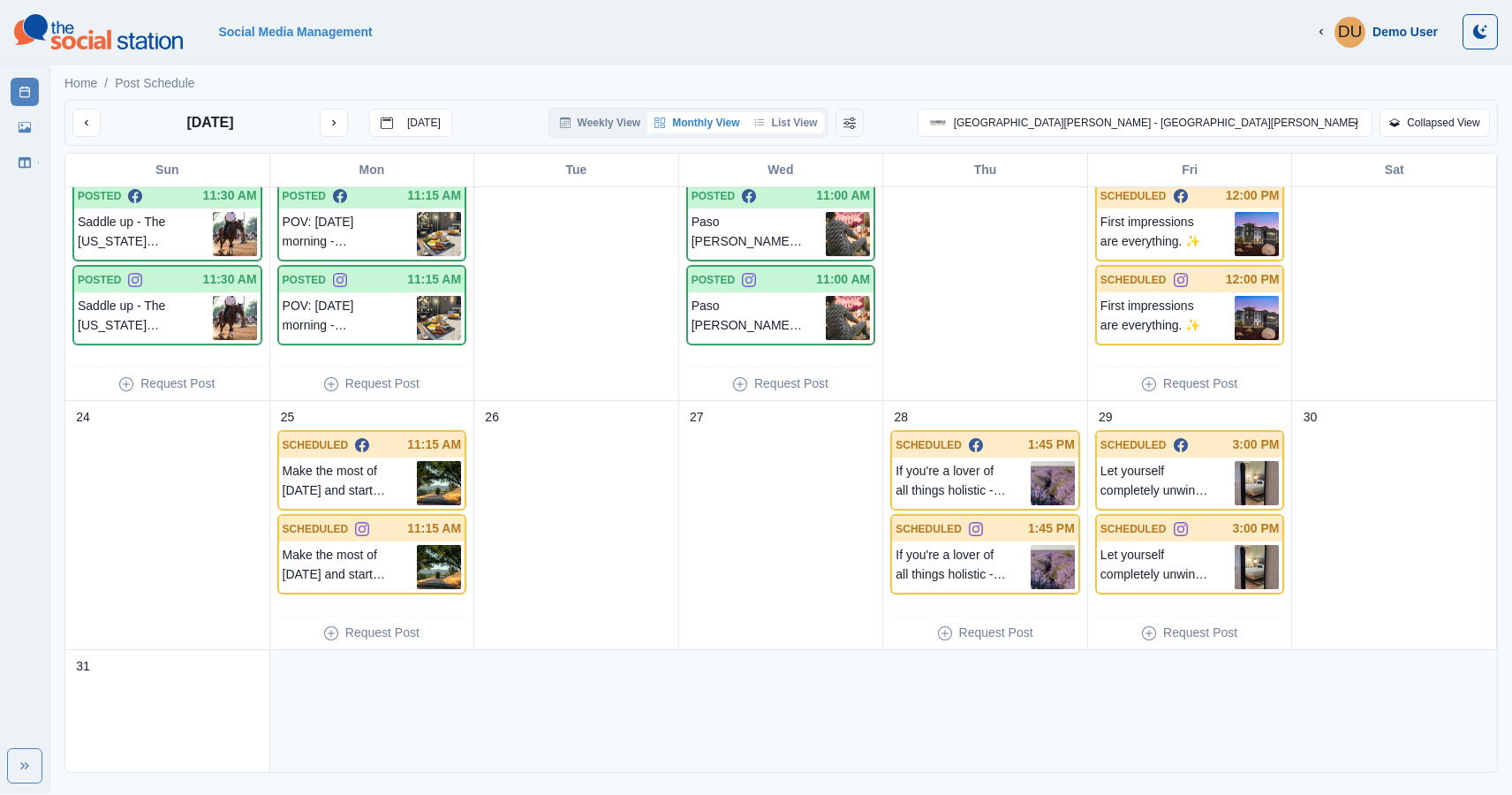
click at [825, 119] on button "List View" at bounding box center [786, 122] width 78 height 21
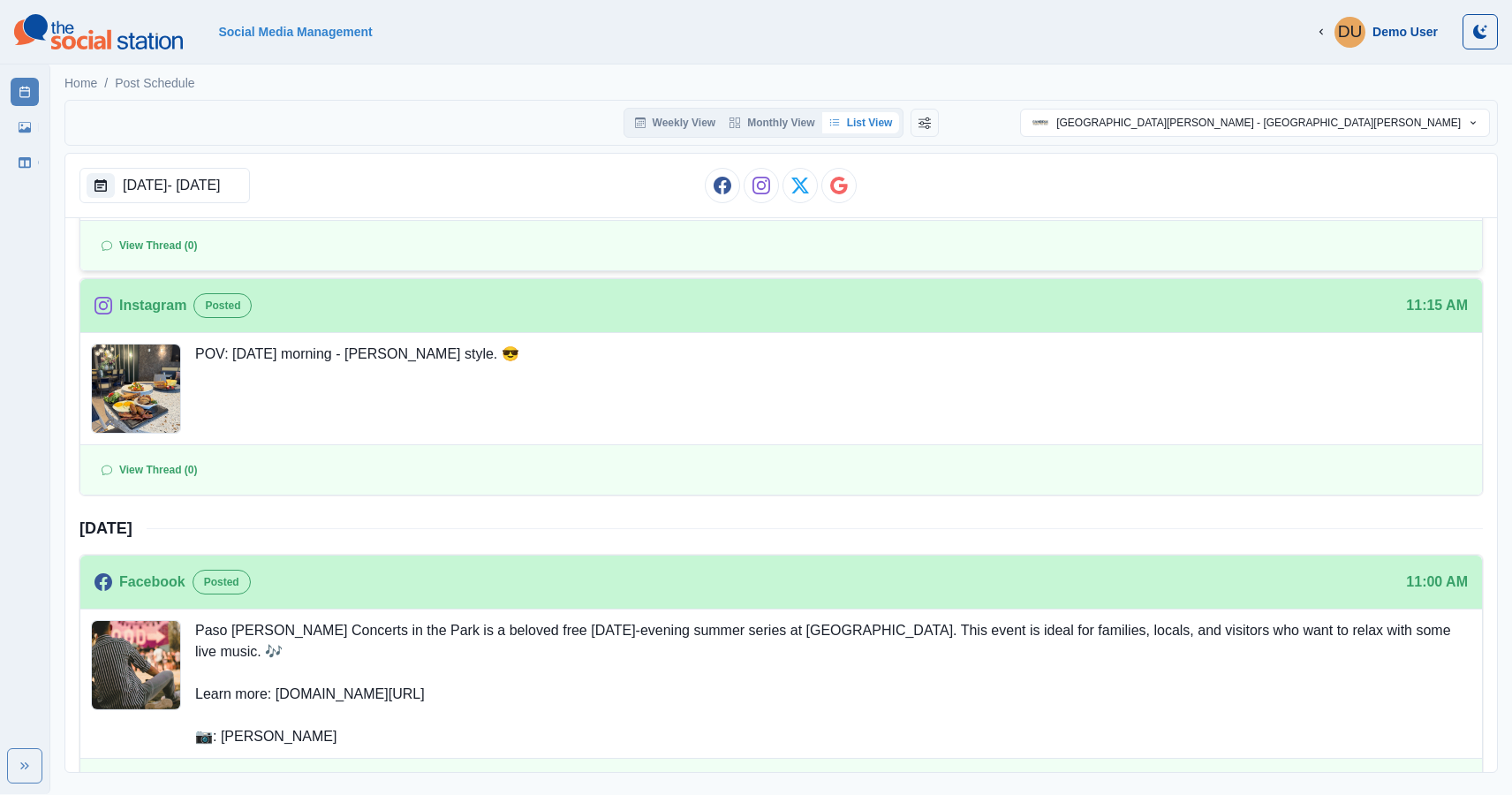
scroll to position [0, 0]
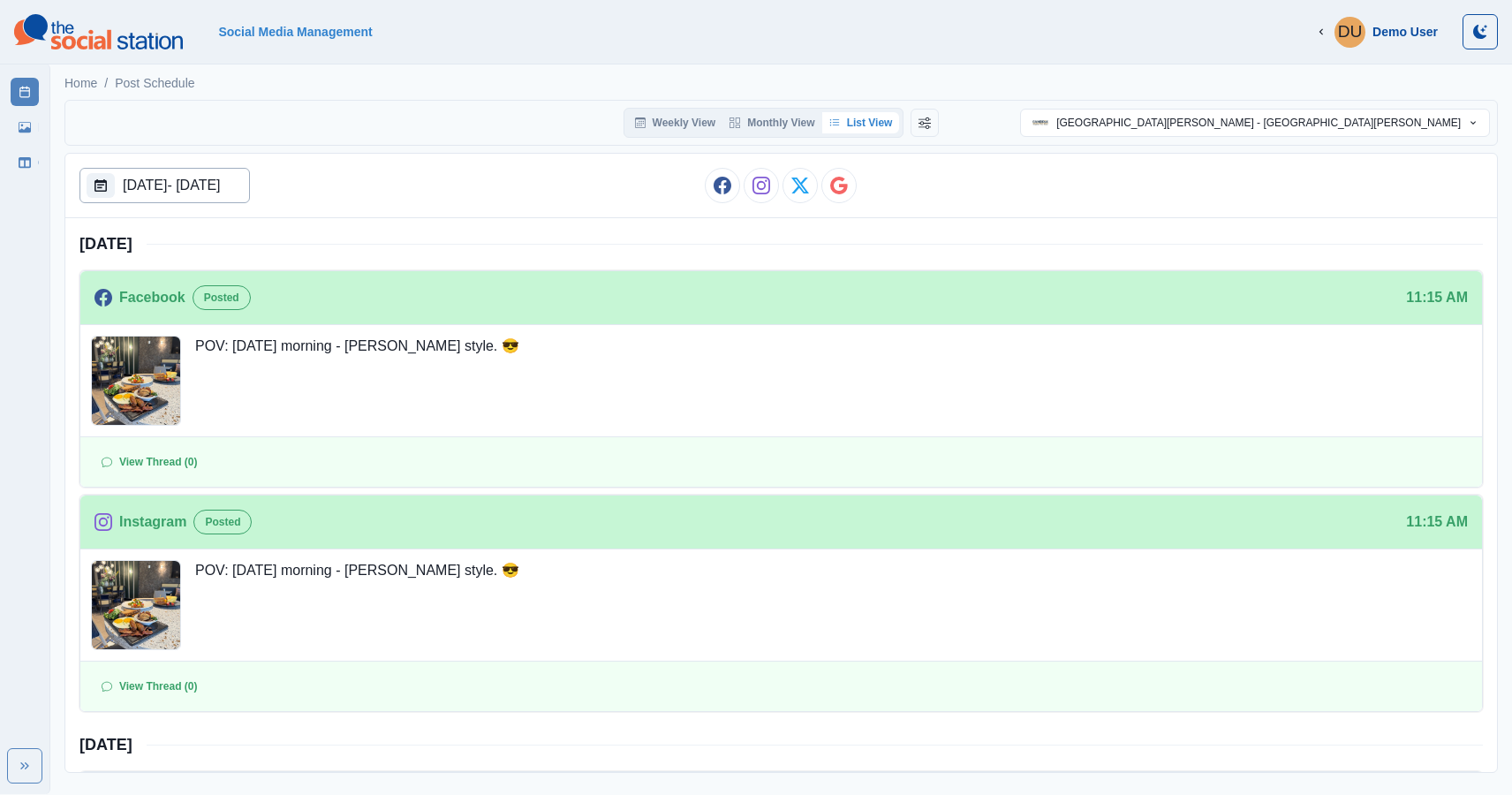
click at [220, 185] on p "[DATE] - [DATE]" at bounding box center [171, 185] width 98 height 21
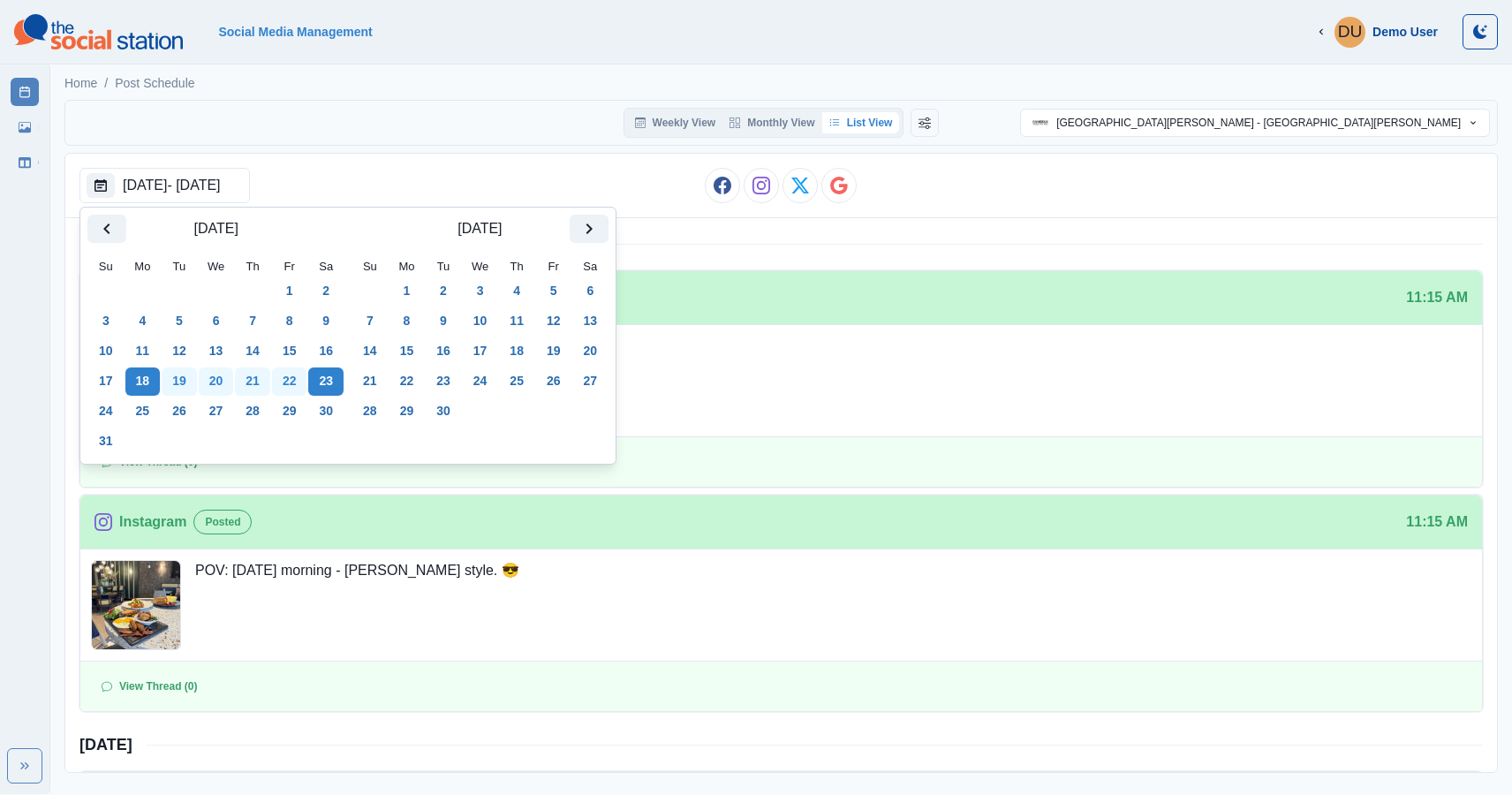
click at [391, 169] on div "[DATE] - [DATE]" at bounding box center [313, 185] width 468 height 35
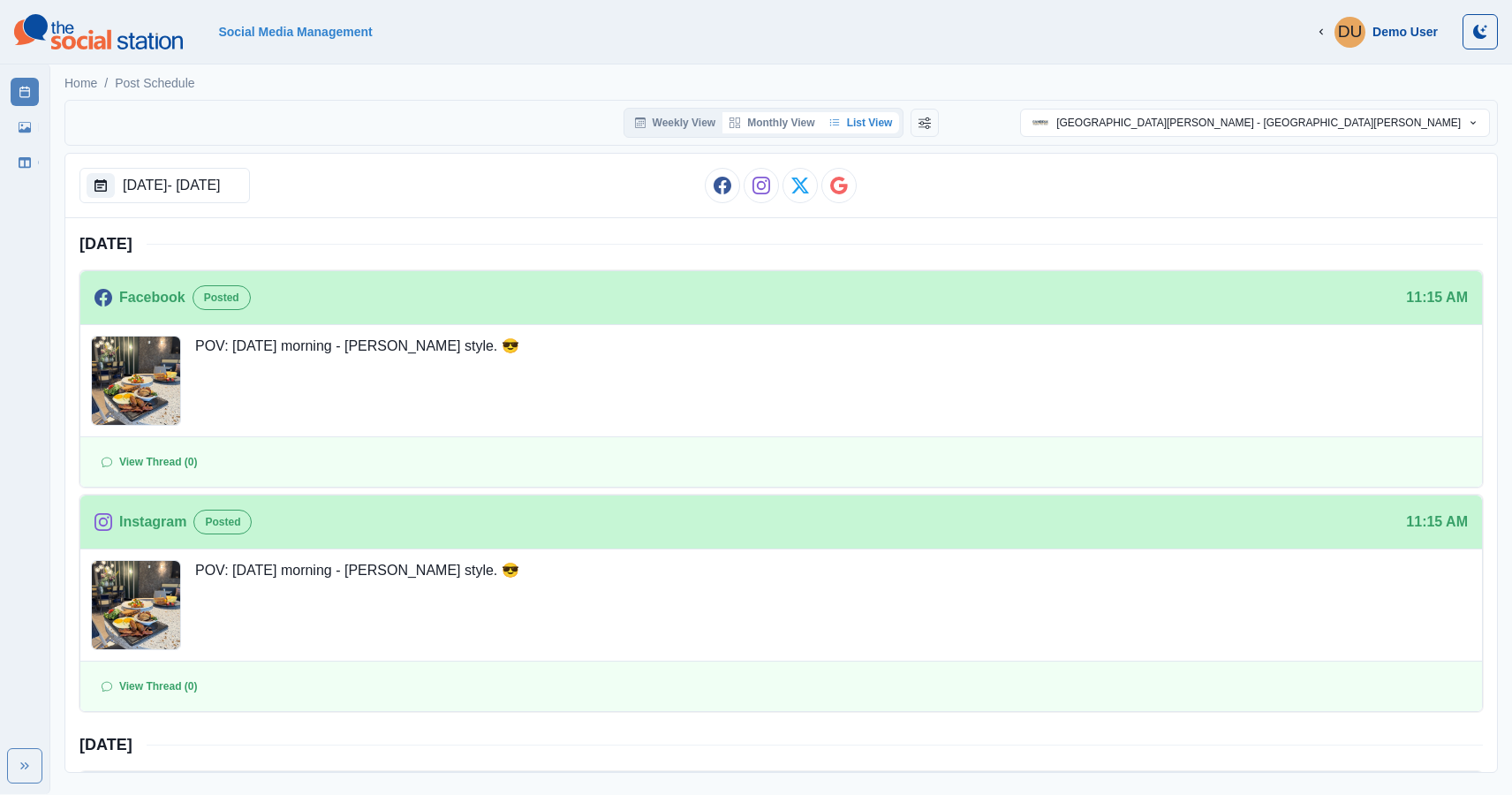
click at [753, 119] on button "Monthly View" at bounding box center [772, 122] width 99 height 21
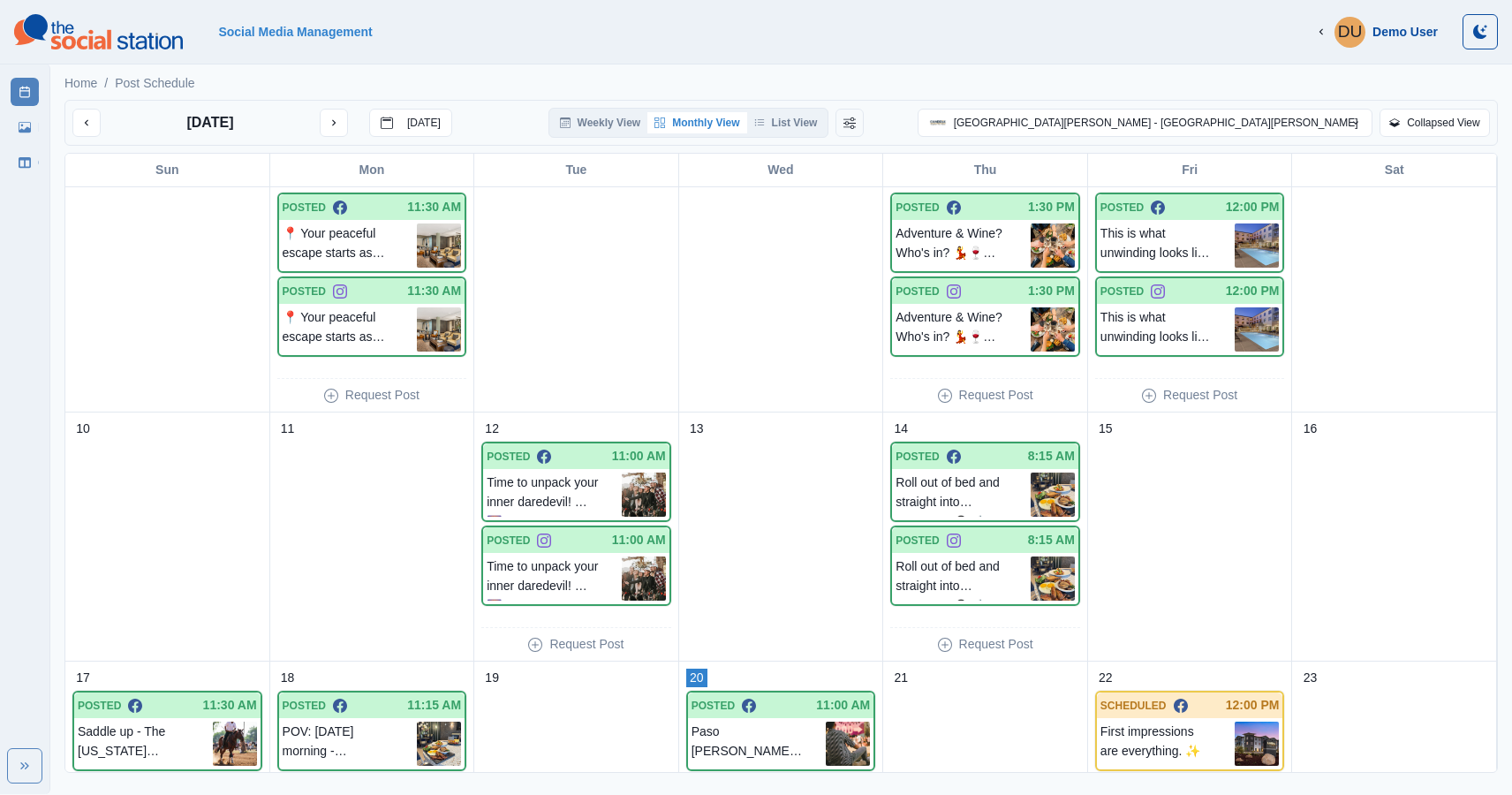
scroll to position [270, 0]
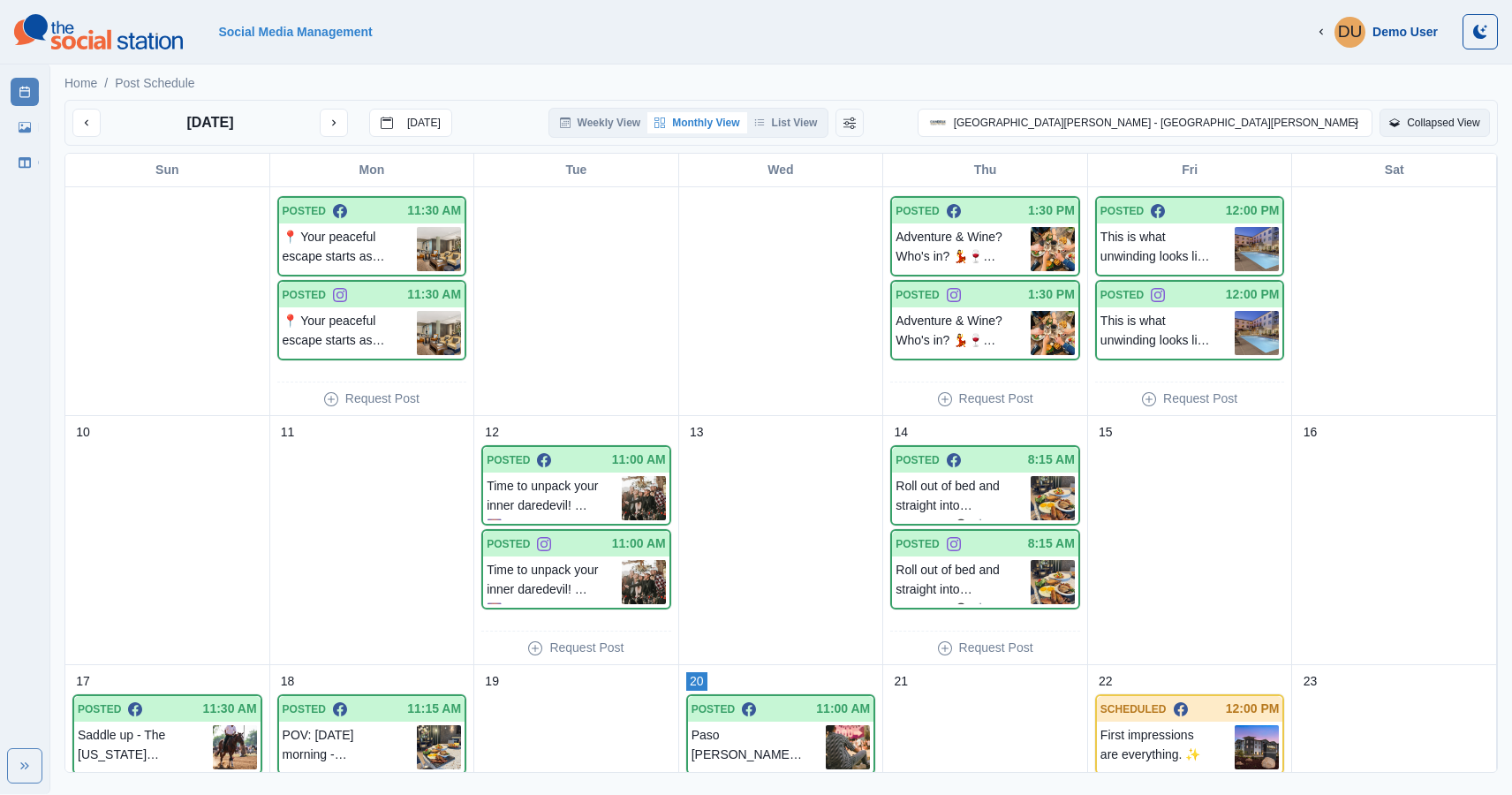
click at [1405, 121] on button "Collapsed View" at bounding box center [1434, 122] width 110 height 28
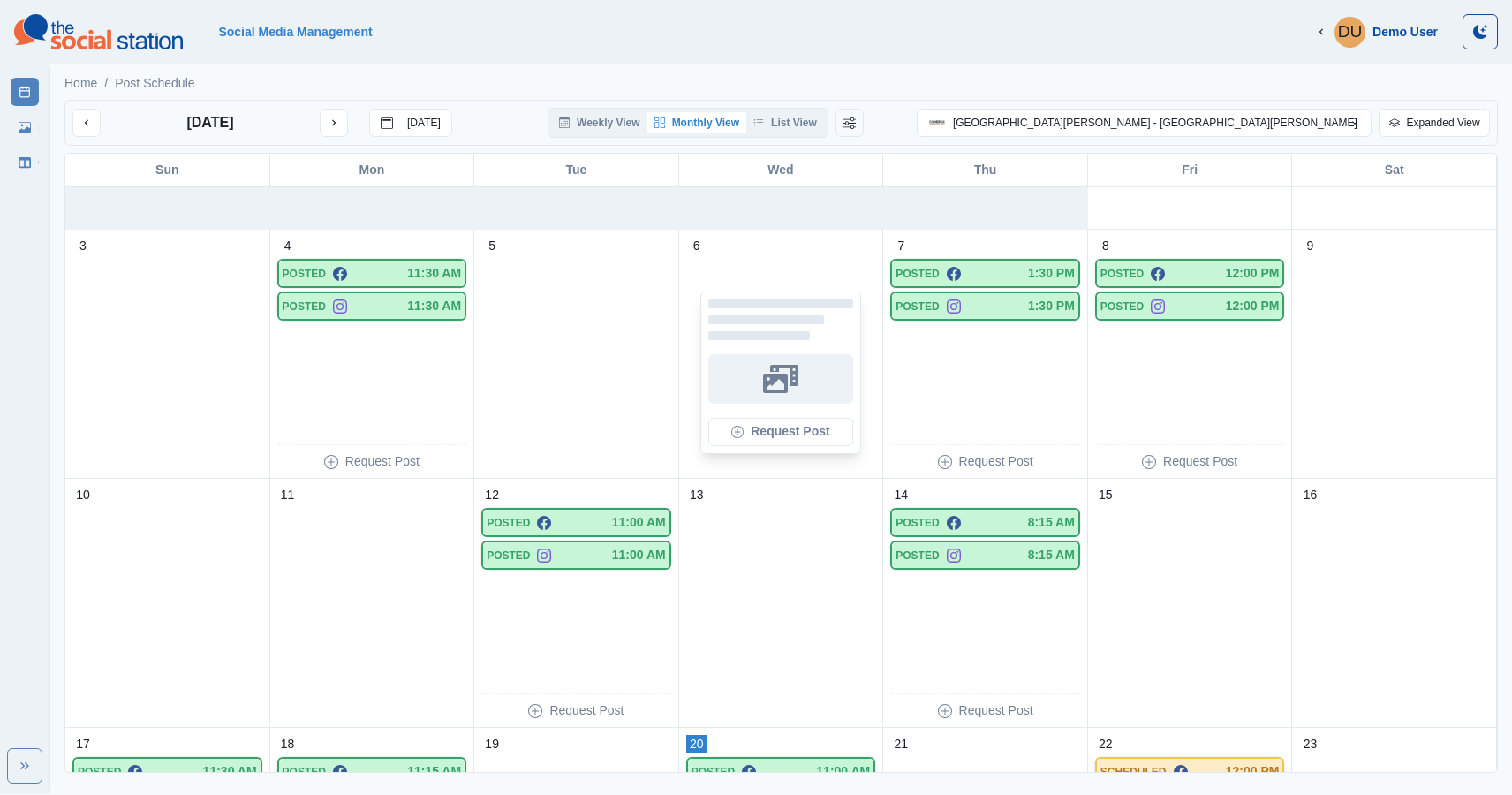
scroll to position [206, 0]
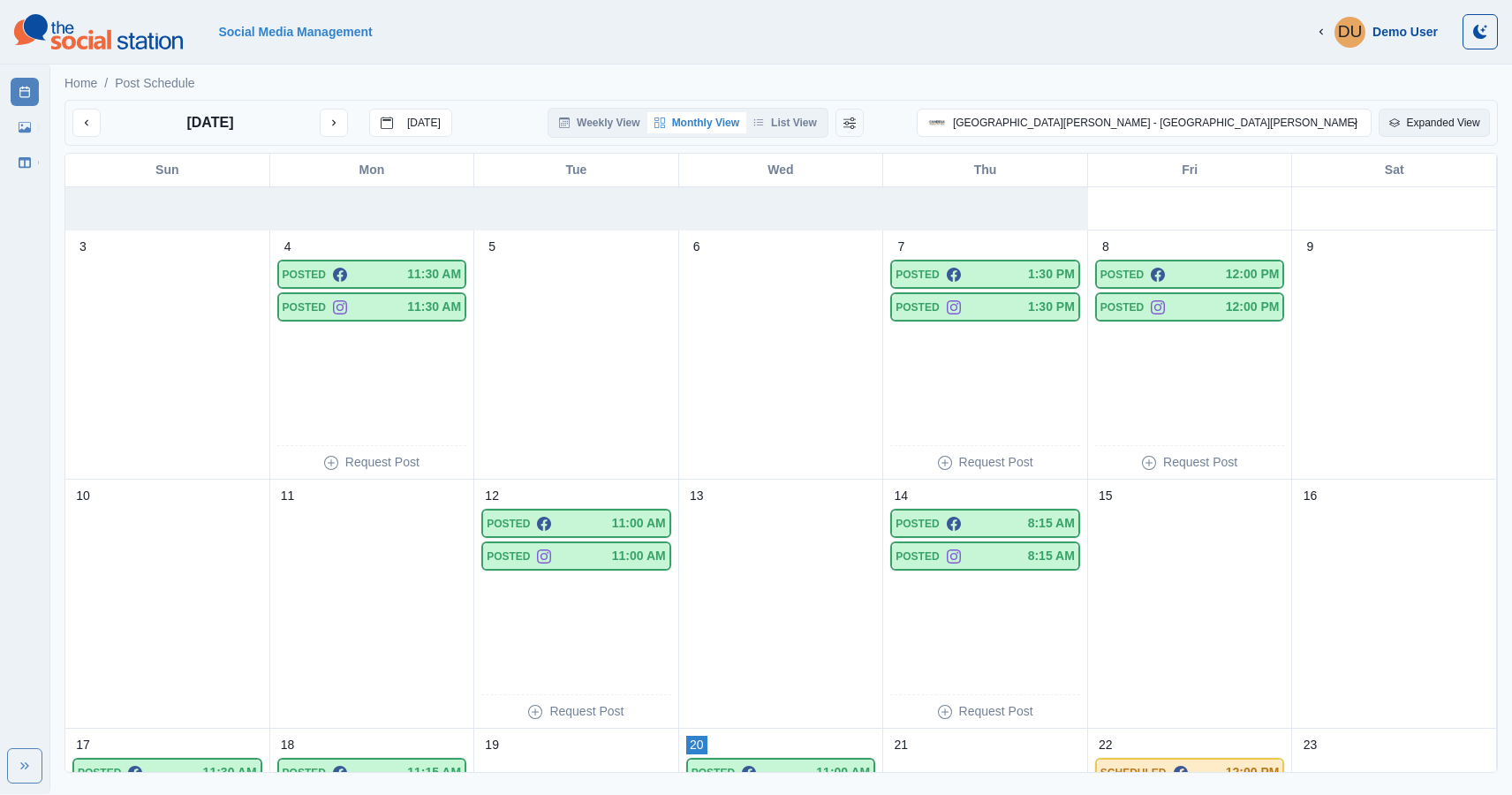
click at [1425, 124] on button "Expanded View" at bounding box center [1434, 122] width 111 height 28
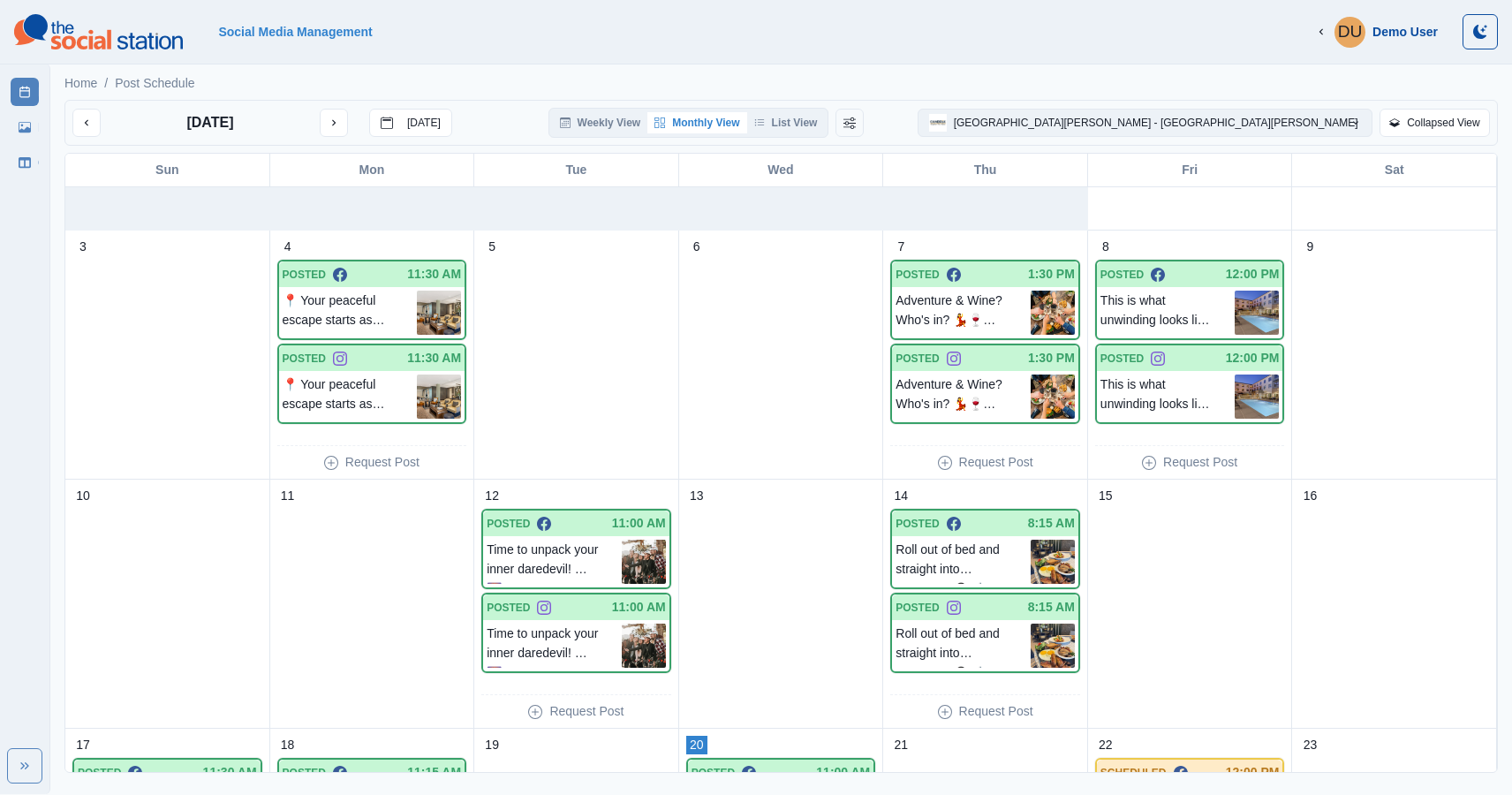
click at [1166, 120] on button "[GEOGRAPHIC_DATA][PERSON_NAME] - [GEOGRAPHIC_DATA][PERSON_NAME]" at bounding box center [1144, 122] width 455 height 28
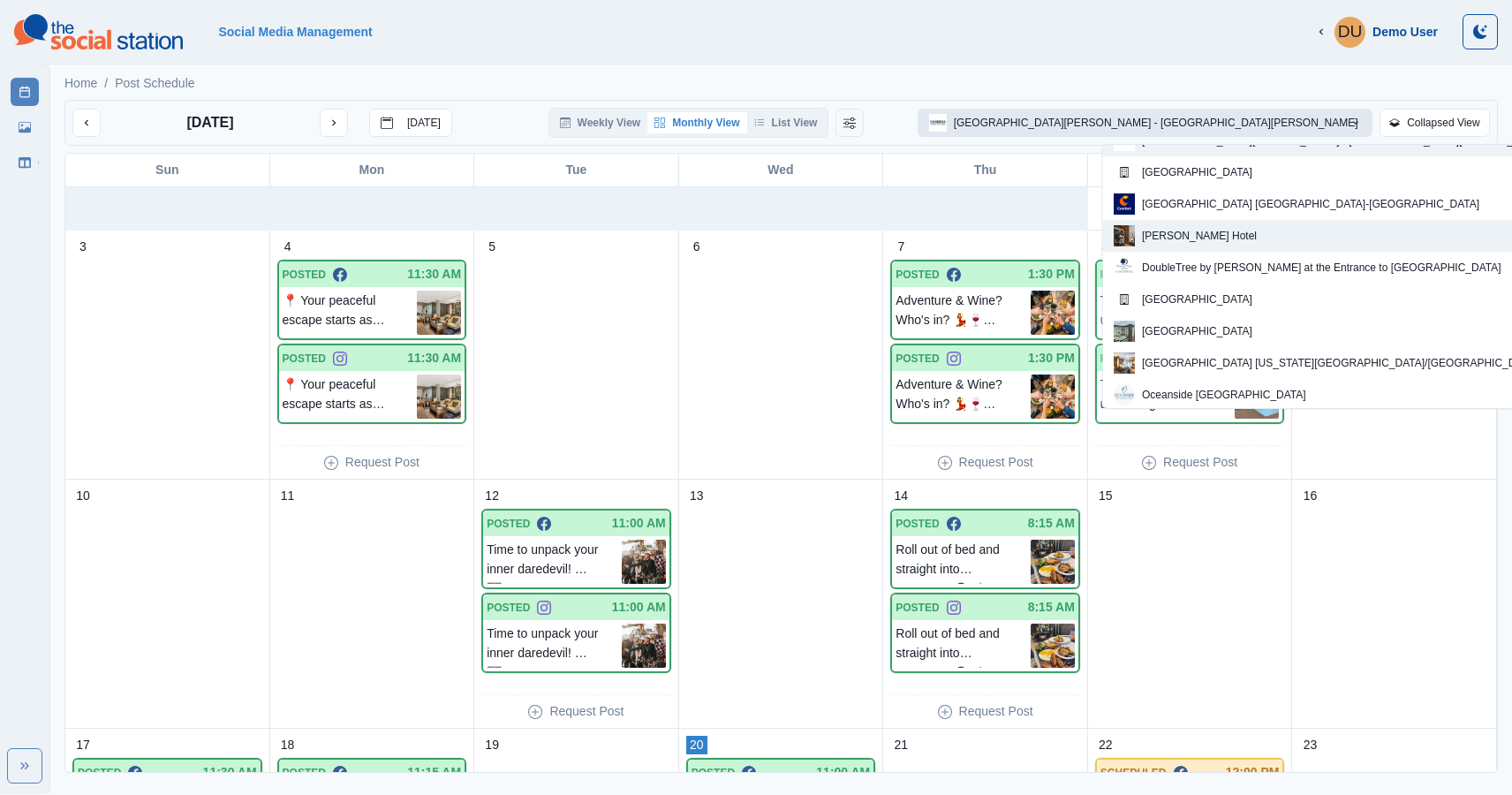
scroll to position [102, 0]
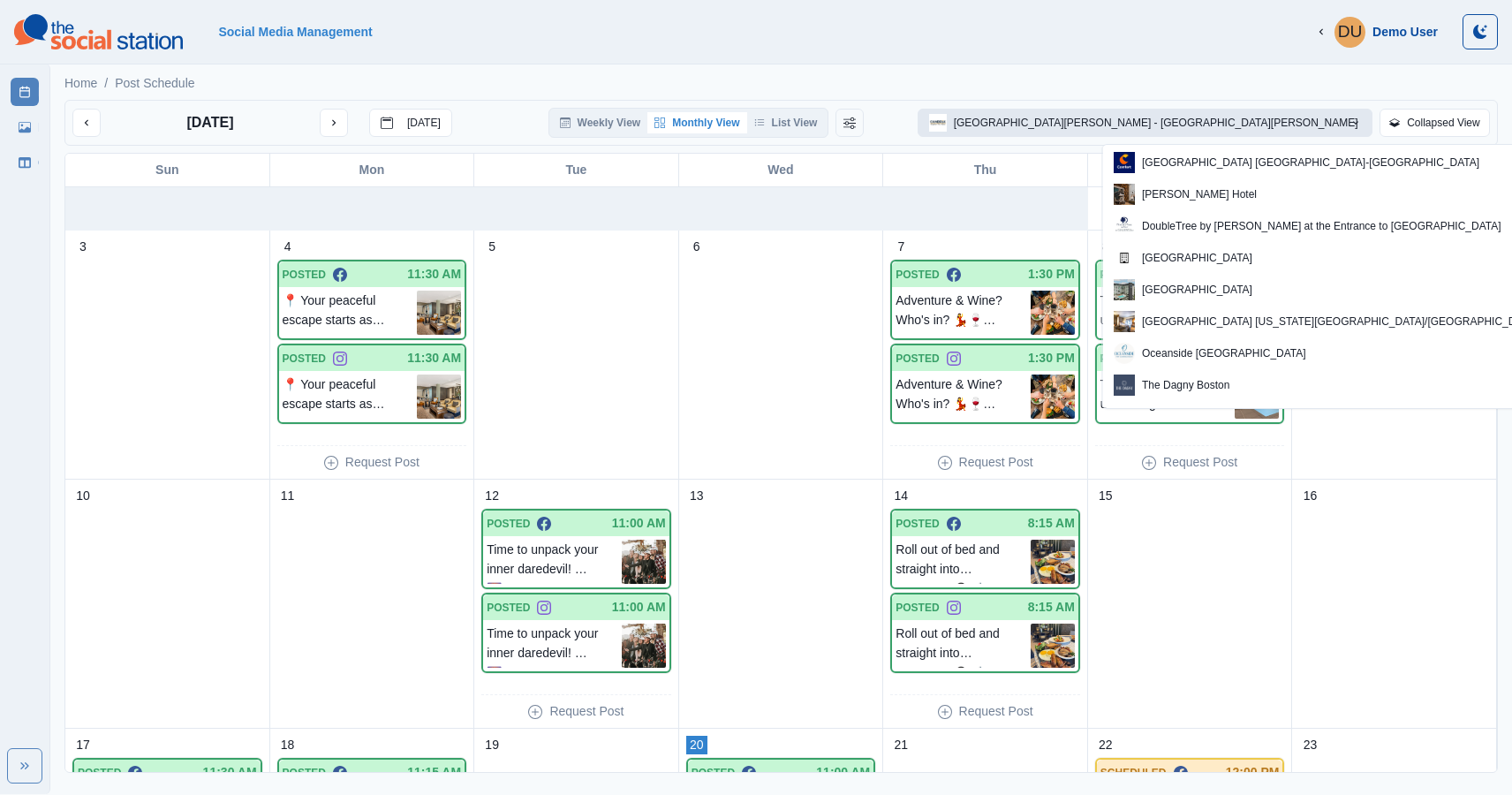
click at [1197, 117] on button "[GEOGRAPHIC_DATA][PERSON_NAME] - [GEOGRAPHIC_DATA][PERSON_NAME]" at bounding box center [1144, 122] width 455 height 28
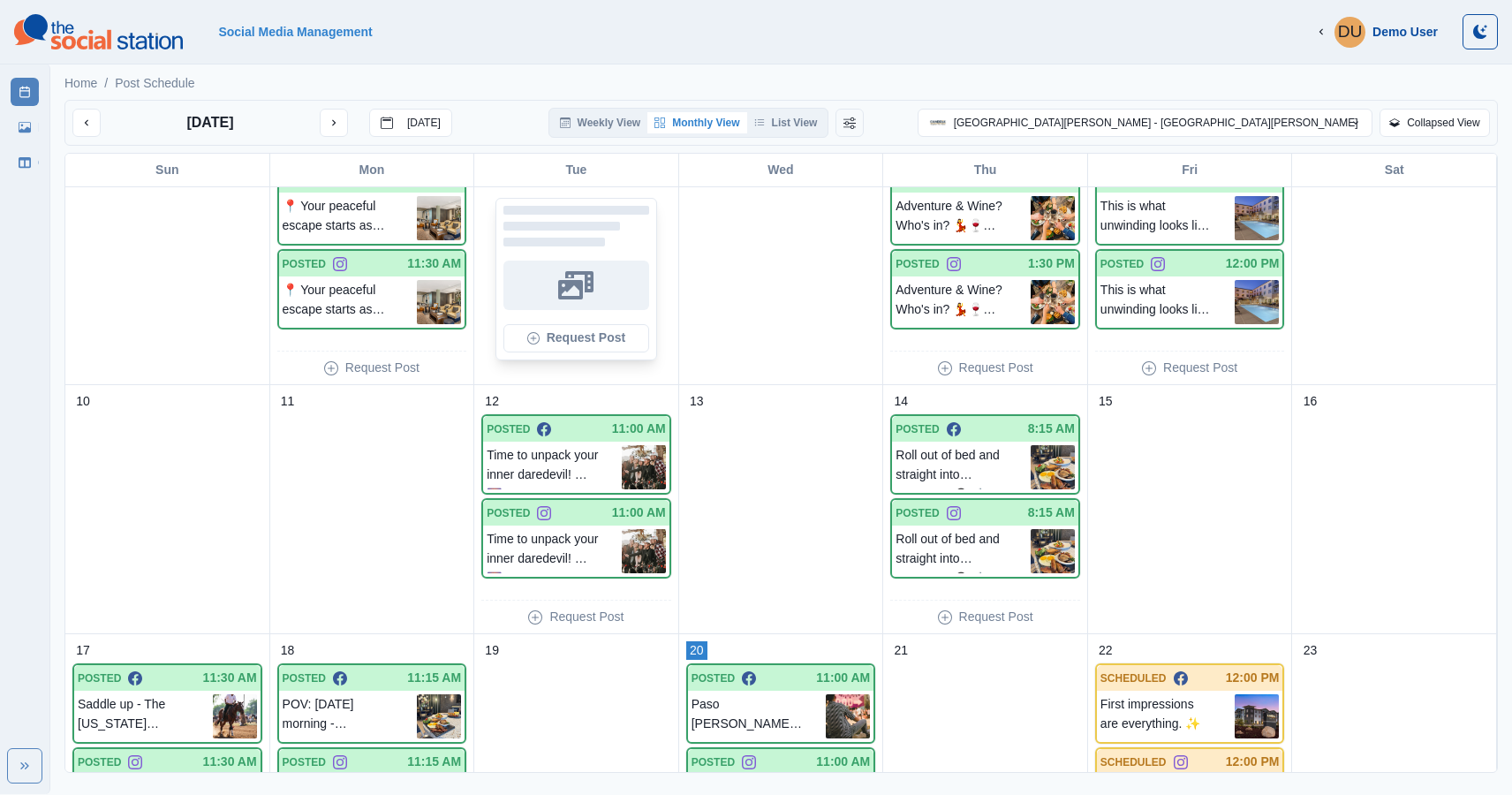
scroll to position [316, 0]
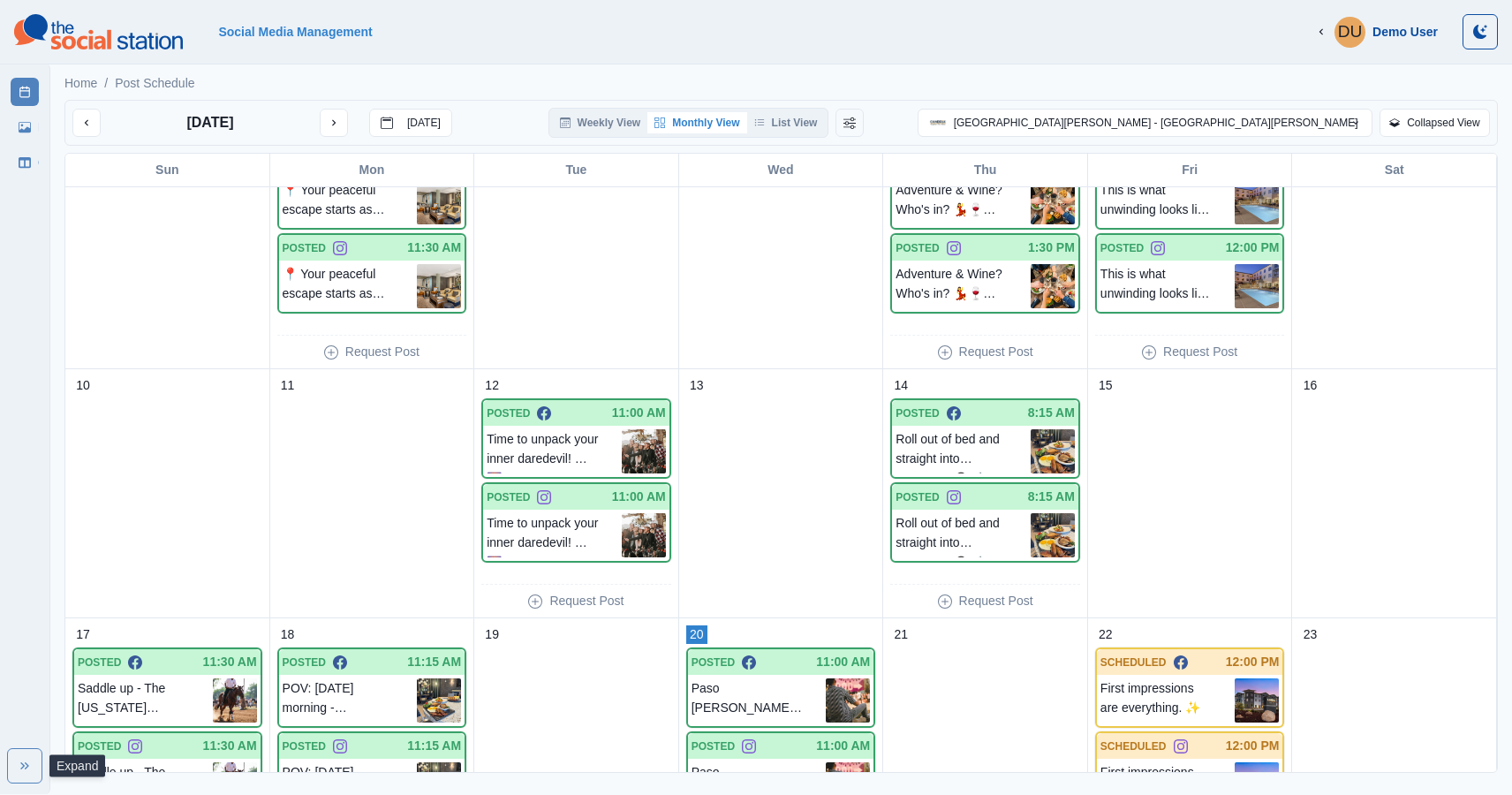
click at [26, 756] on button "Expand" at bounding box center [25, 765] width 35 height 35
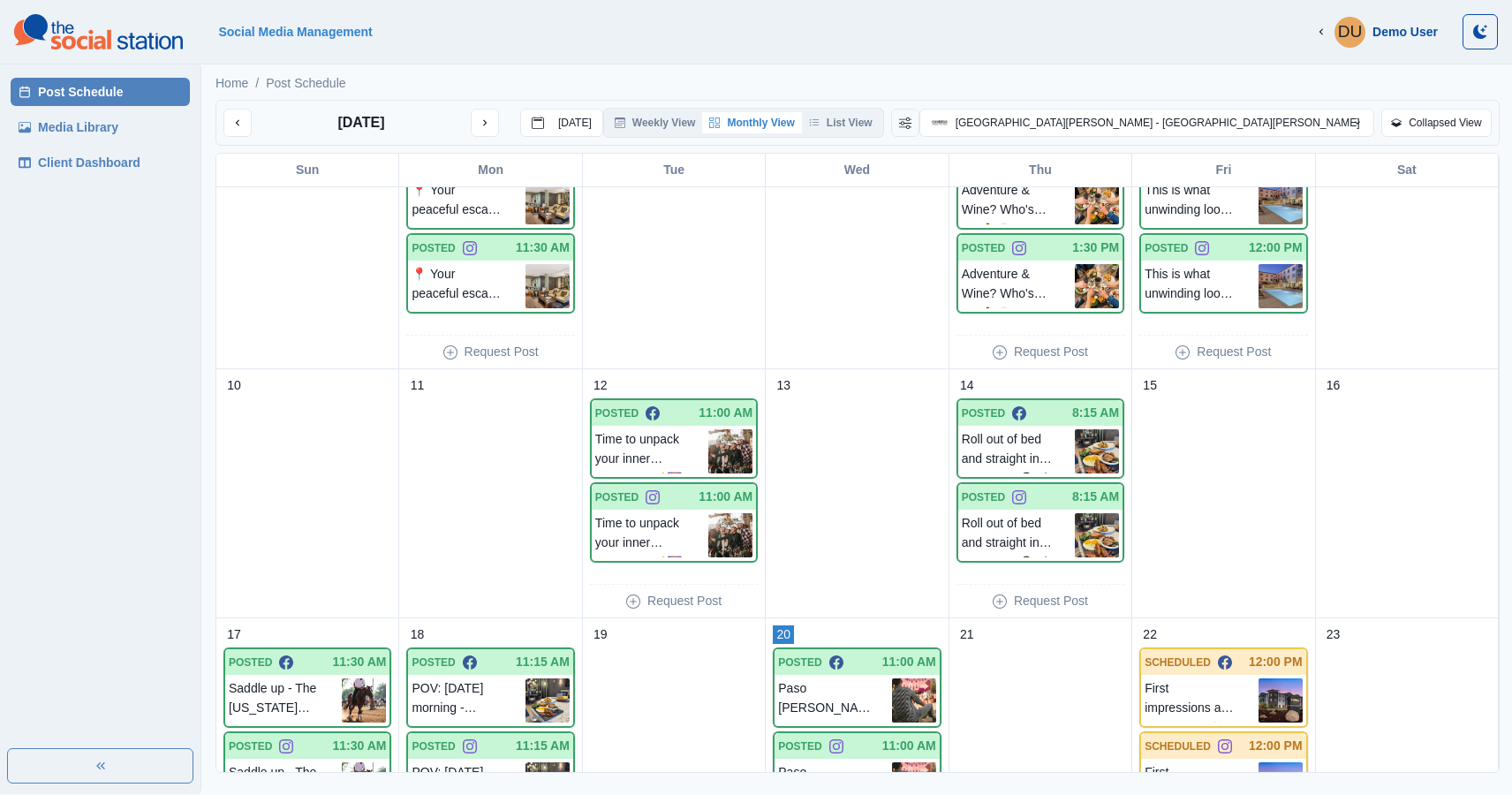
click at [76, 135] on link "Media Library" at bounding box center [99, 127] width 179 height 28
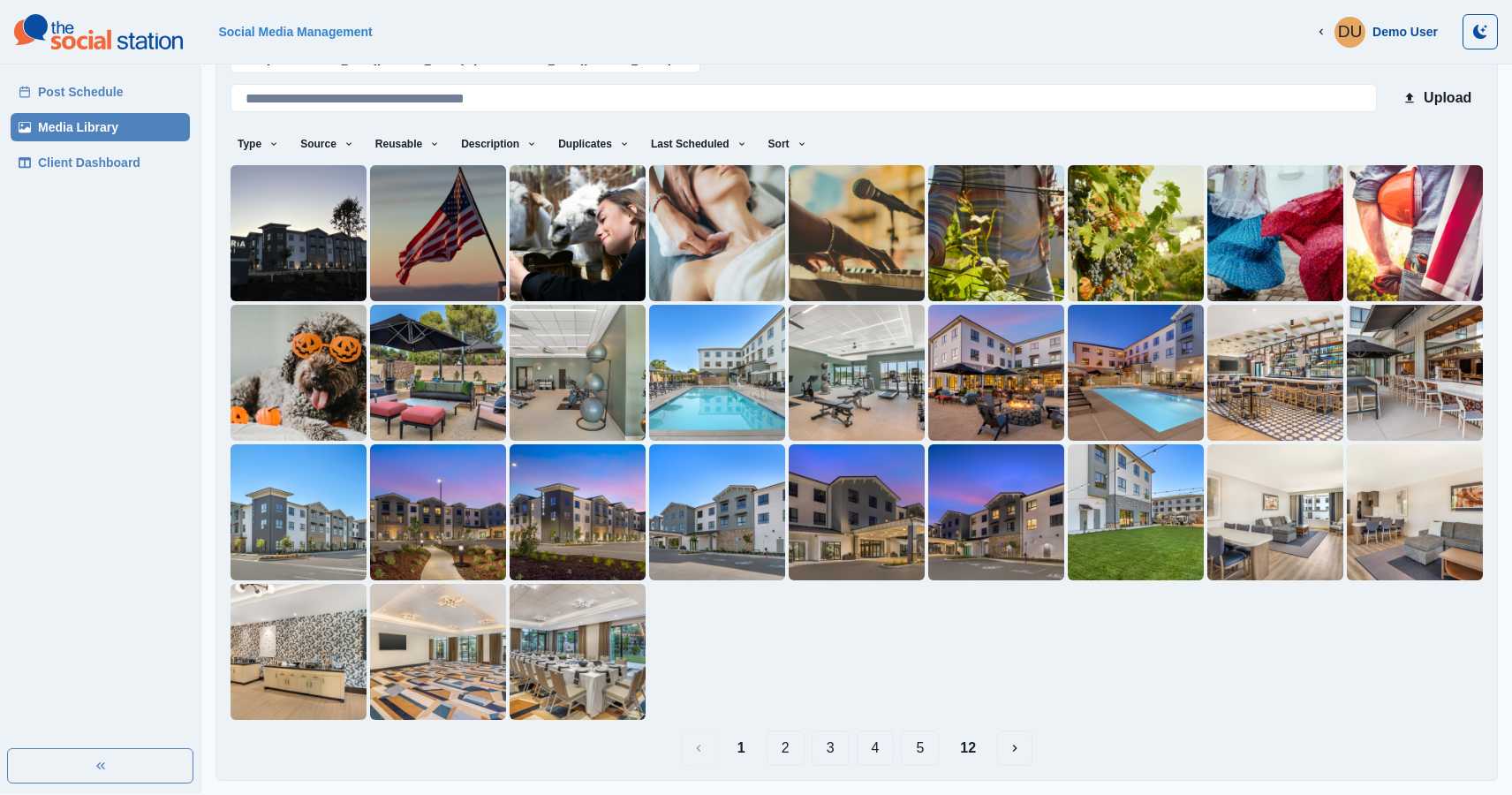
scroll to position [79, 0]
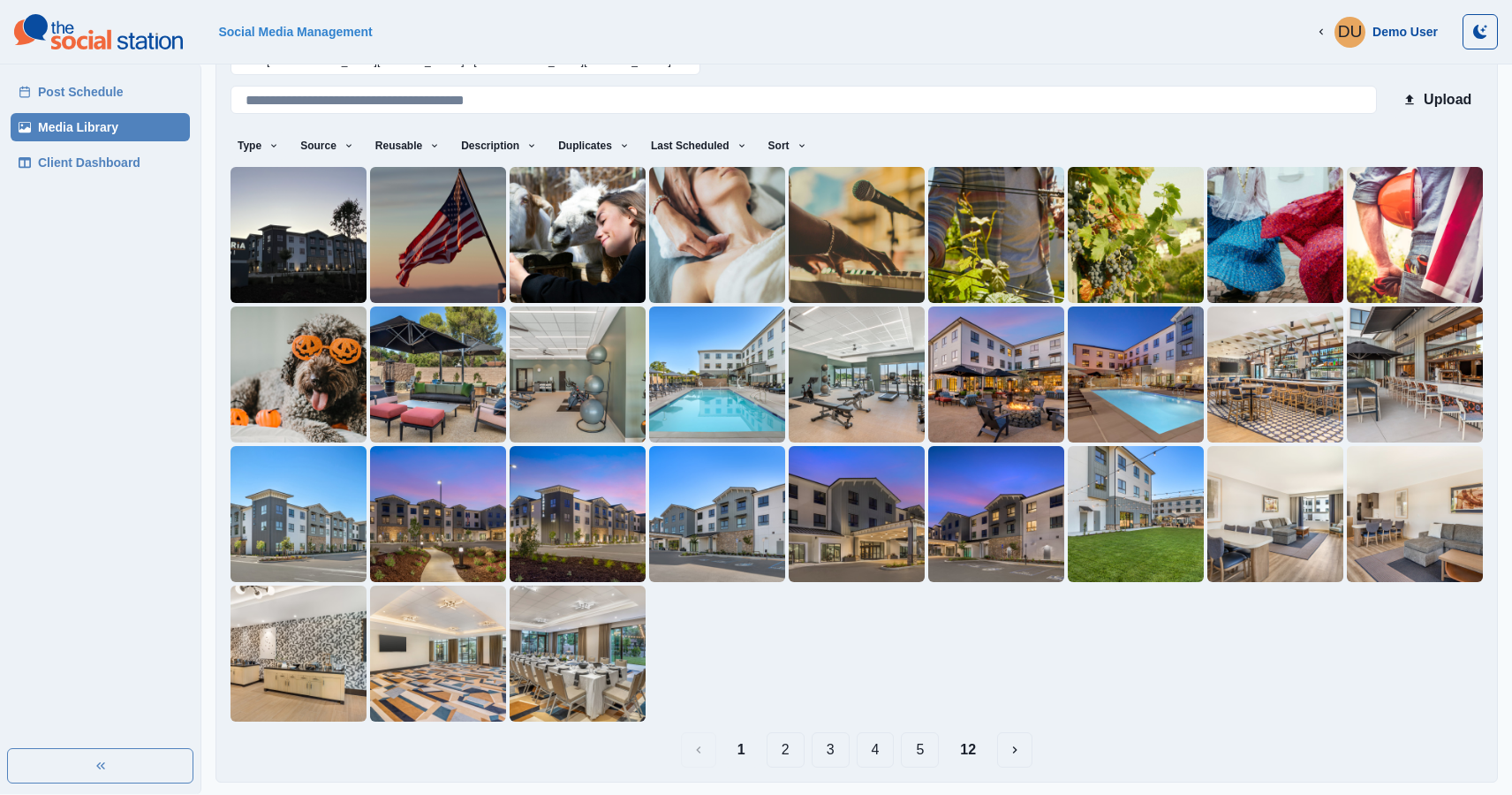
click at [88, 167] on link "Client Dashboard" at bounding box center [99, 162] width 179 height 28
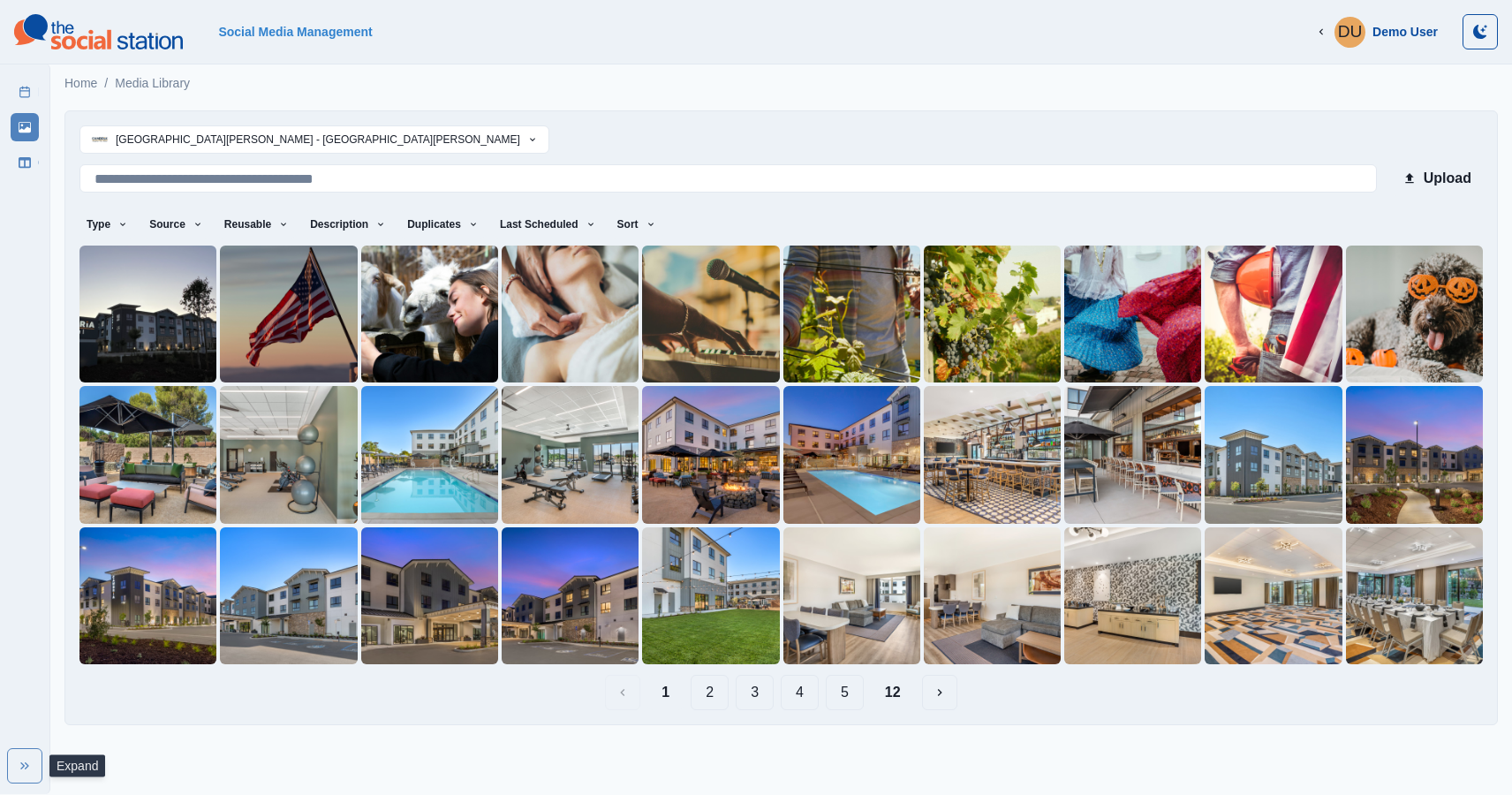
click at [33, 772] on button "Expand" at bounding box center [25, 765] width 35 height 35
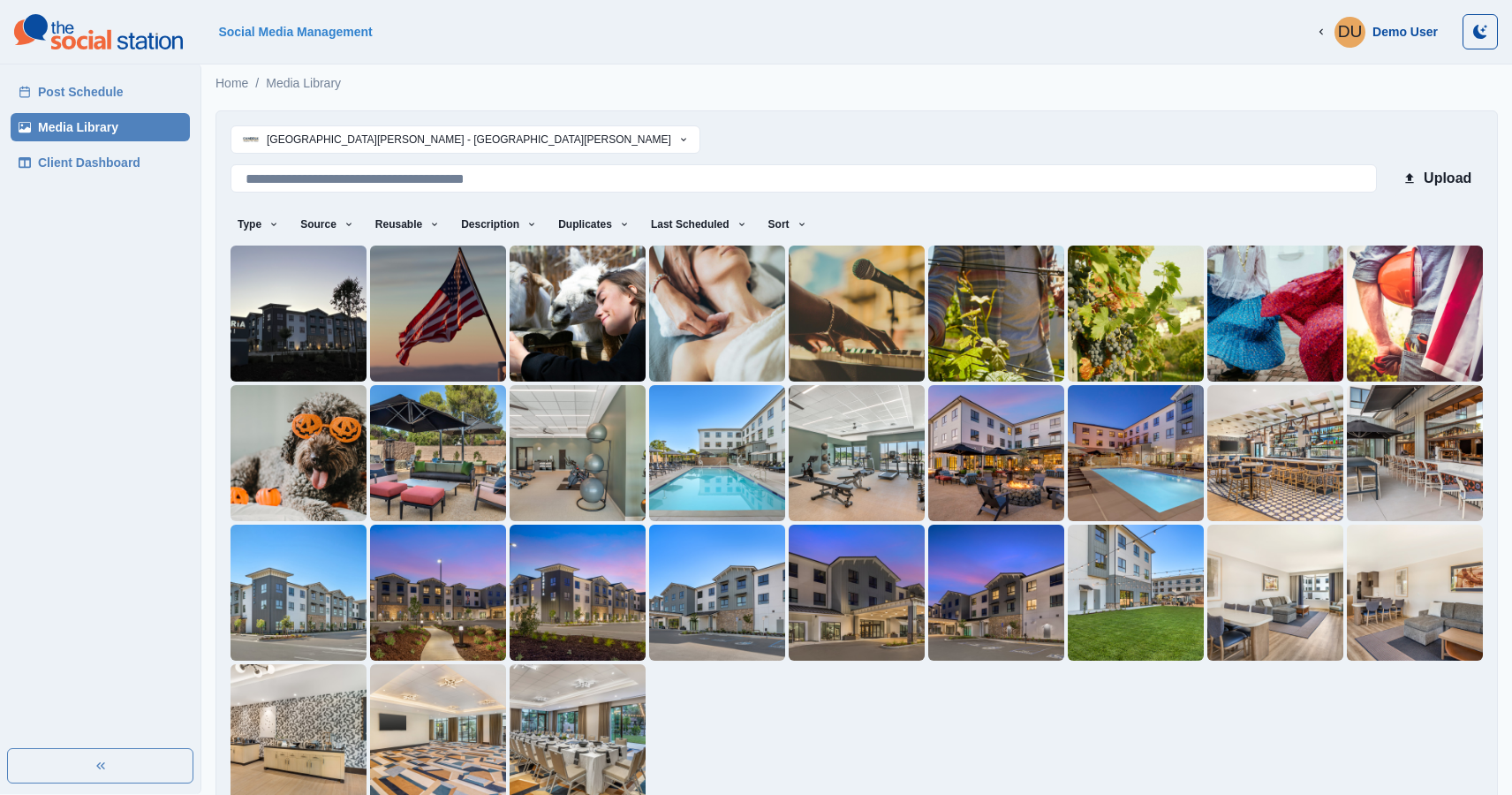
click at [82, 82] on link "Post Schedule" at bounding box center [99, 92] width 179 height 28
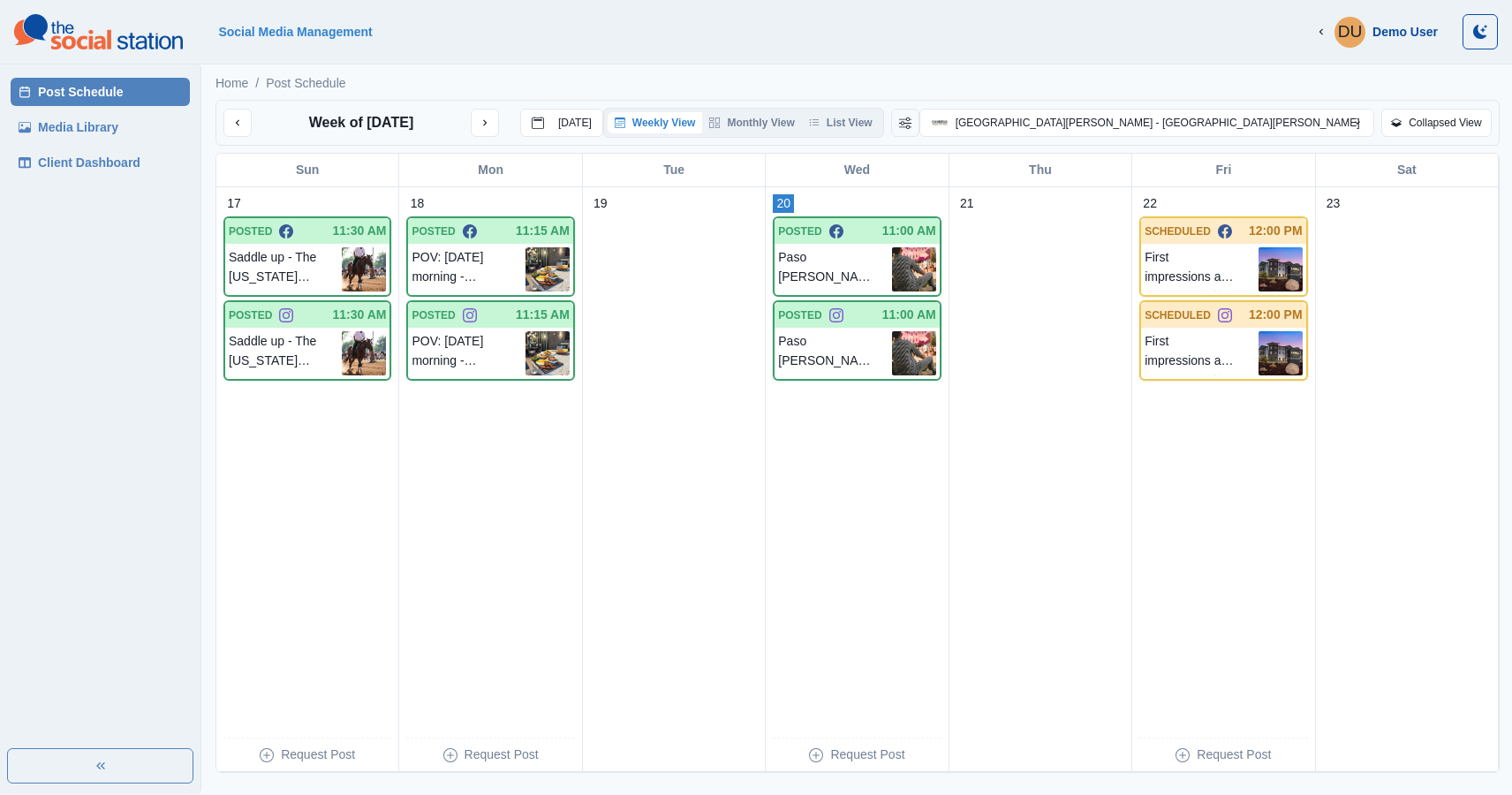
click at [112, 127] on link "Media Library" at bounding box center [99, 127] width 179 height 28
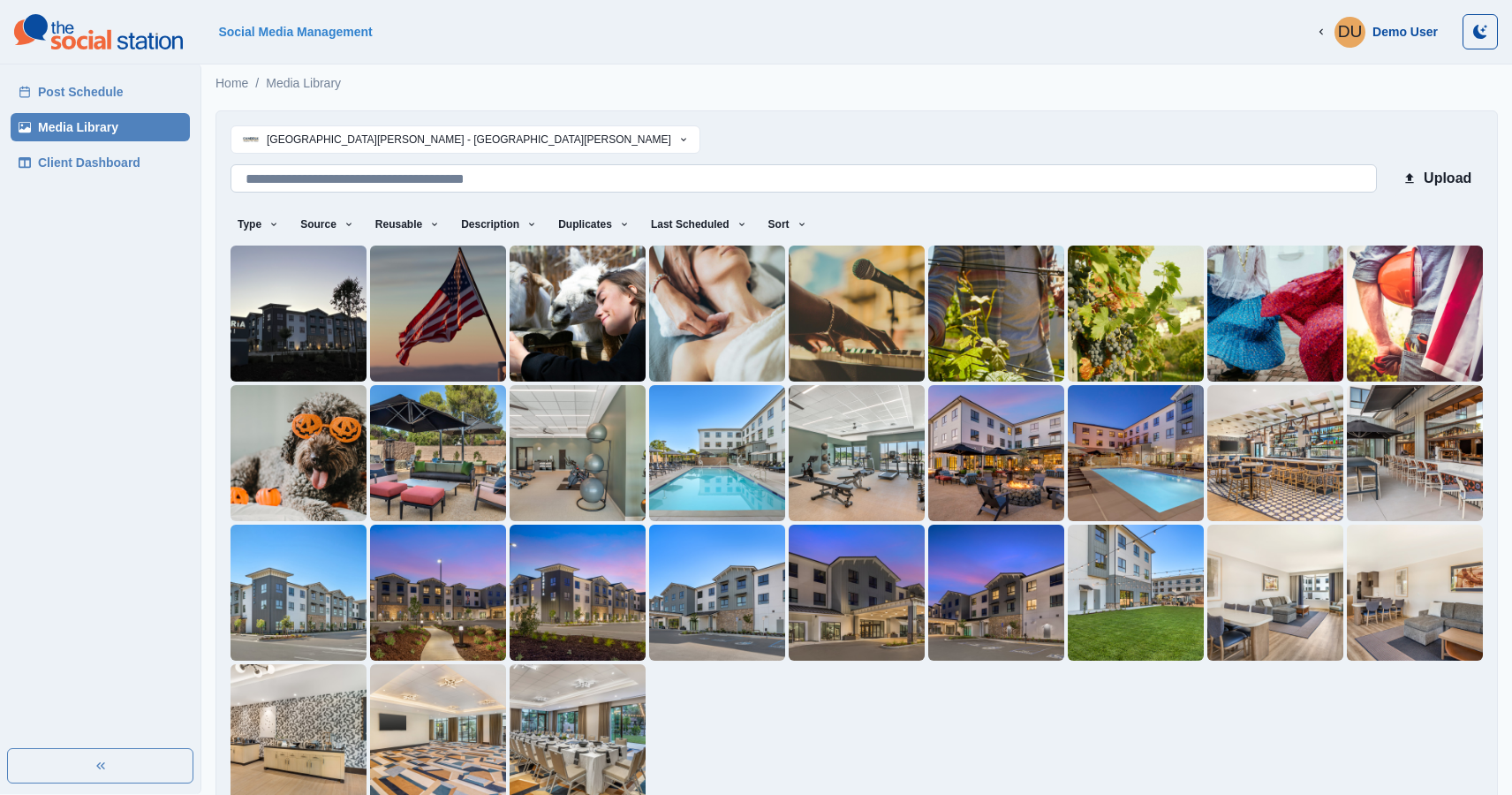
click at [385, 178] on input at bounding box center [803, 178] width 1146 height 28
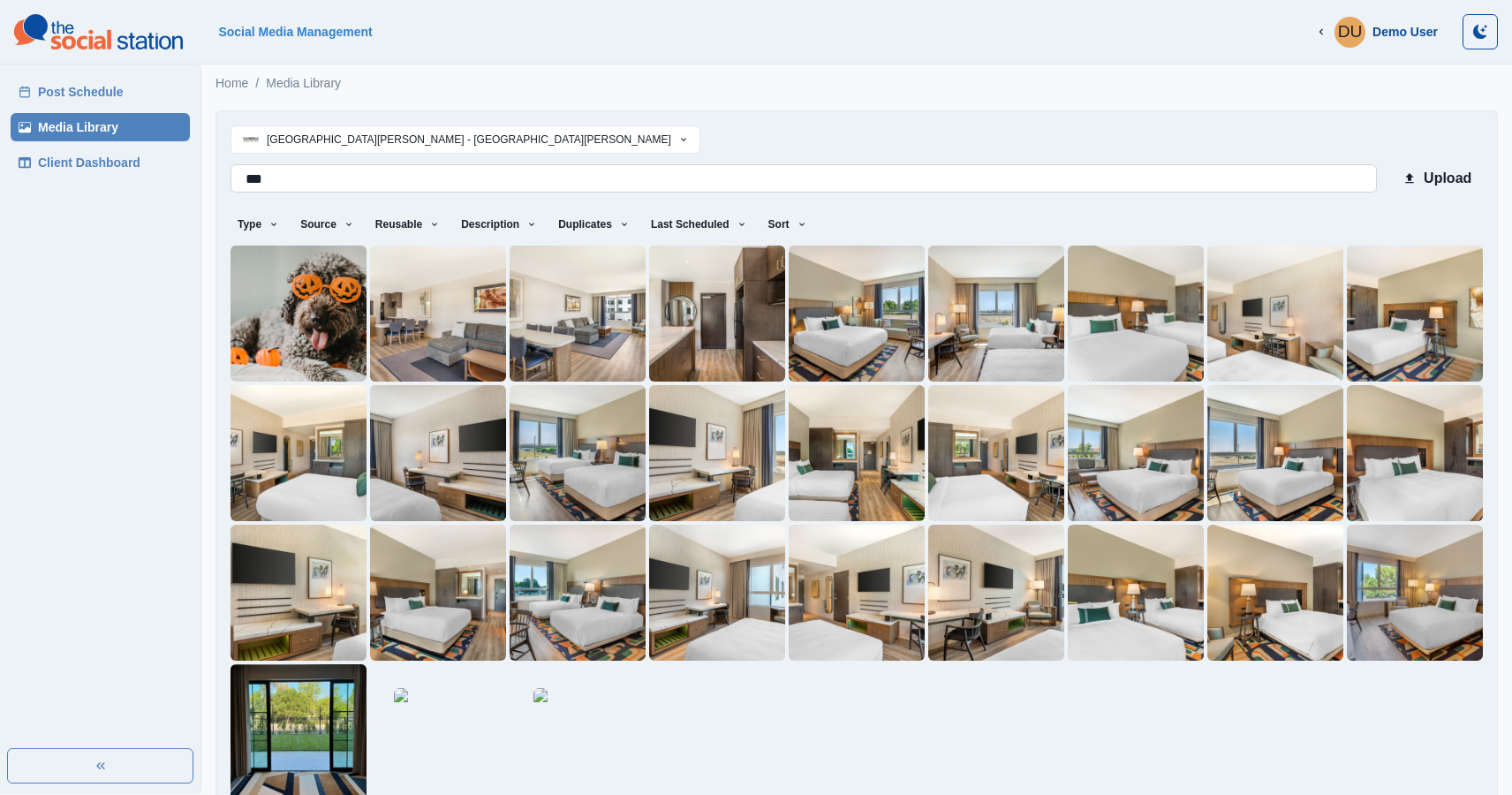
drag, startPoint x: 284, startPoint y: 179, endPoint x: 231, endPoint y: 180, distance: 53.0
click at [231, 180] on input "***" at bounding box center [803, 178] width 1146 height 28
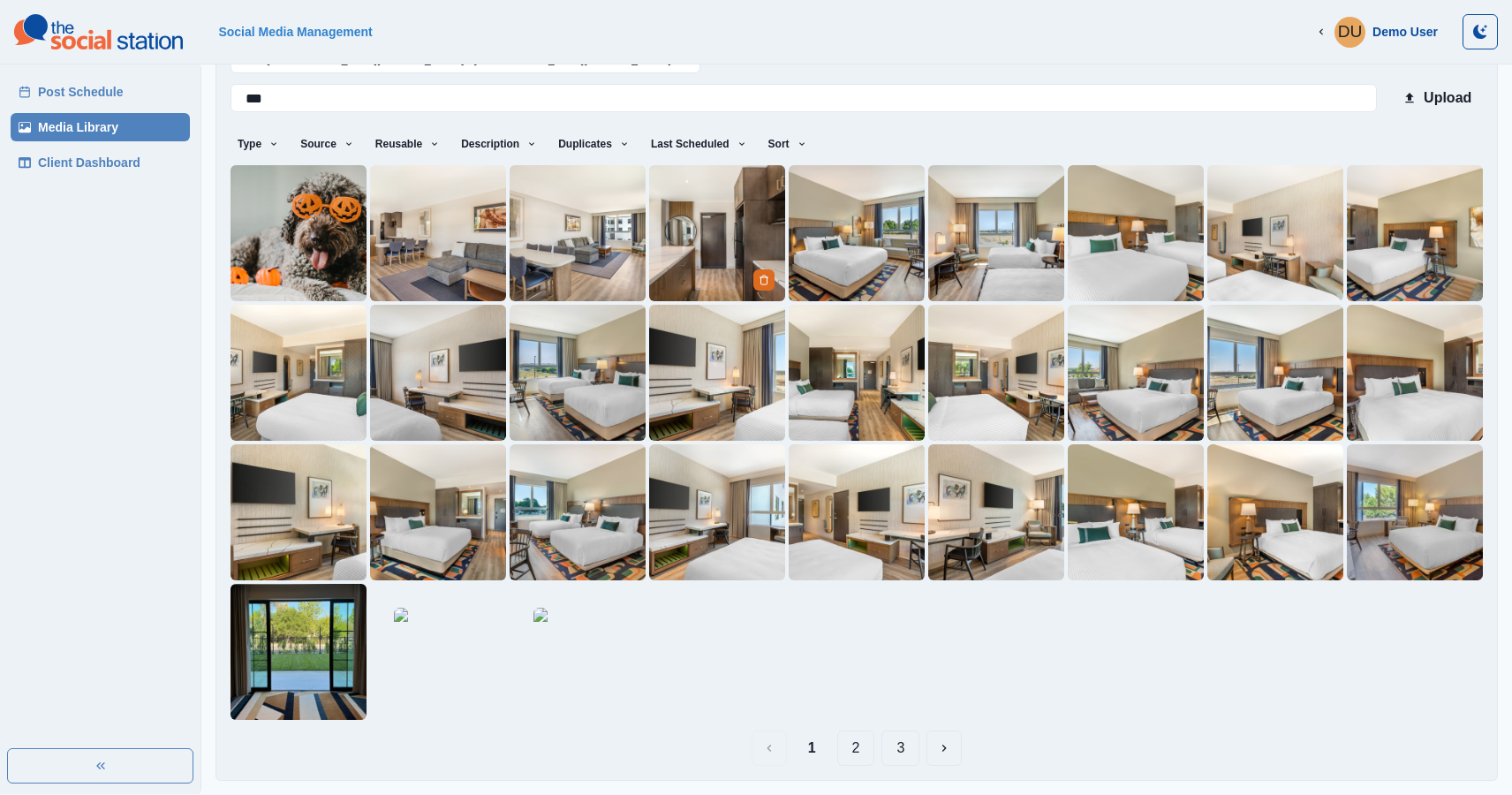
type input "***"
click at [729, 227] on img at bounding box center [716, 233] width 136 height 136
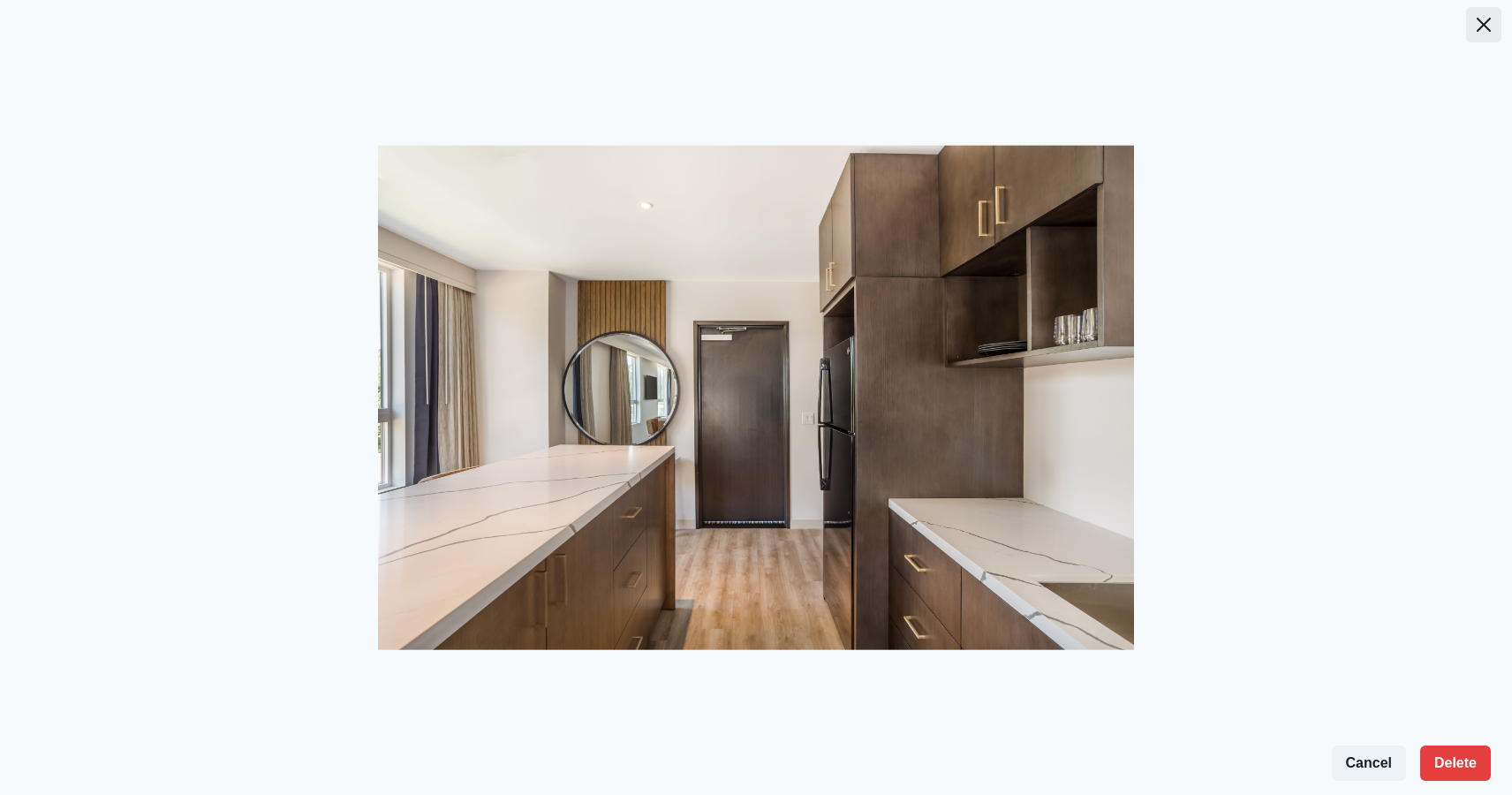
click at [1483, 19] on icon "Close" at bounding box center [1482, 24] width 14 height 14
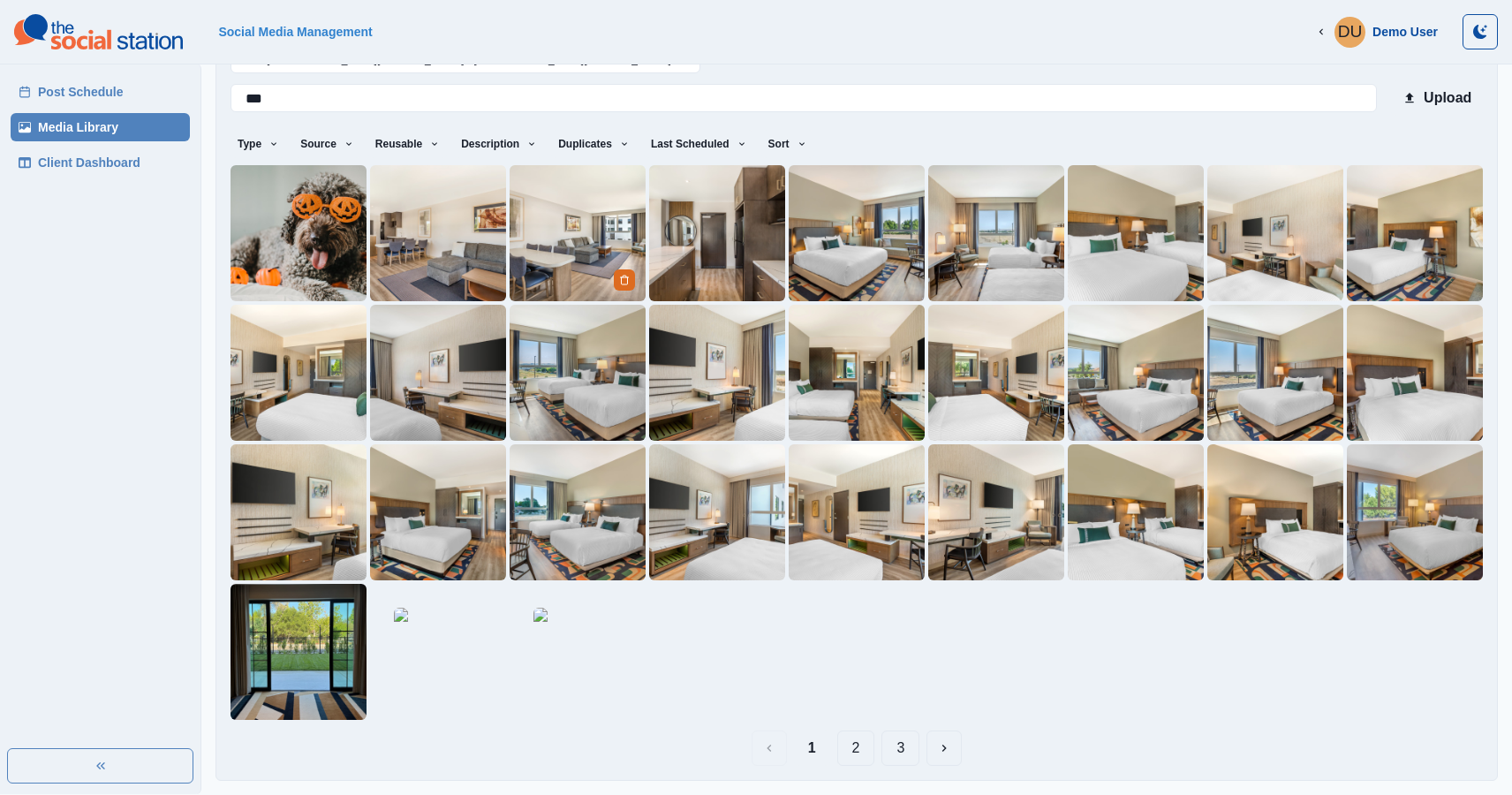
click at [593, 263] on img at bounding box center [577, 233] width 136 height 136
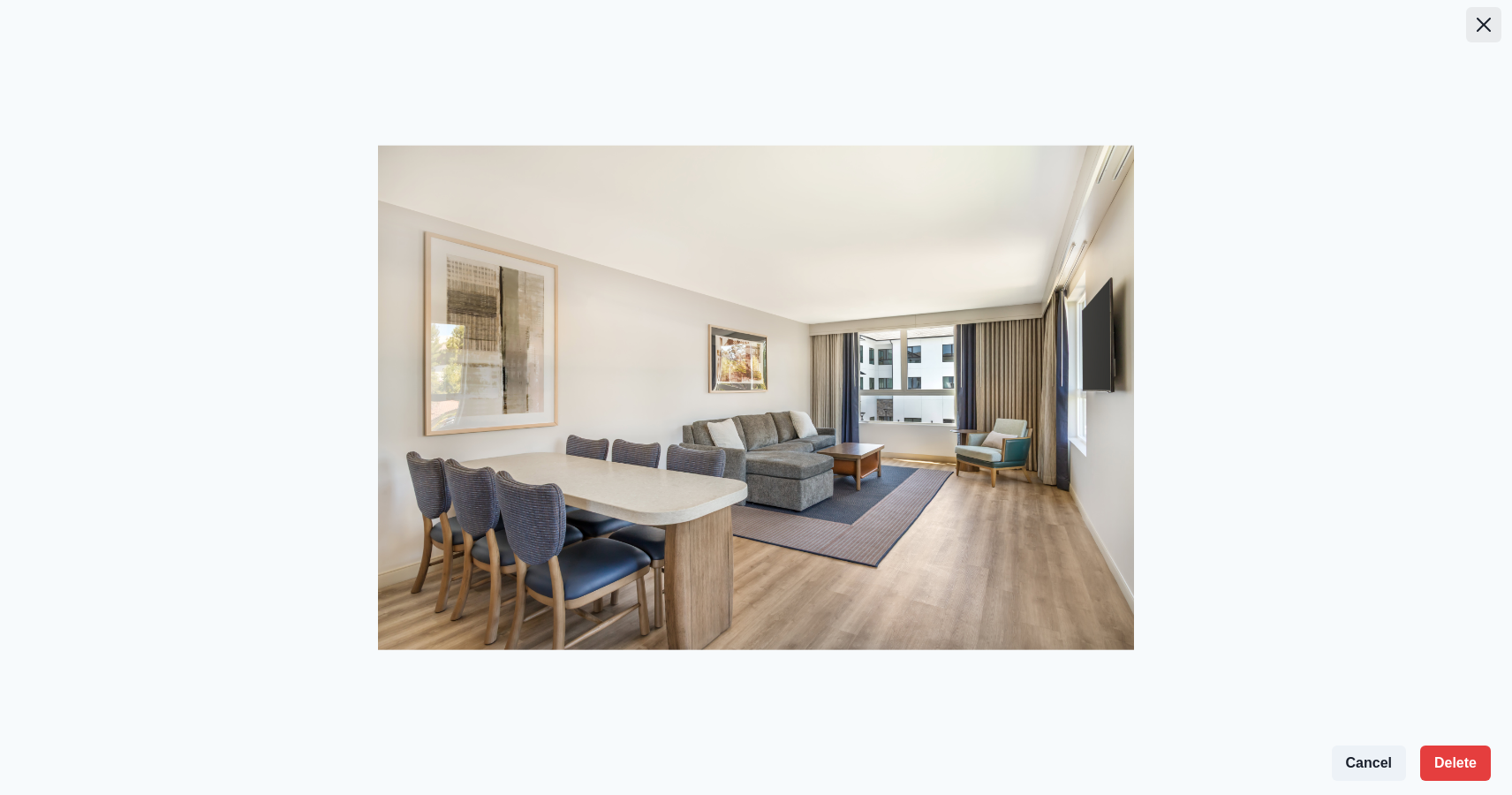
click at [1489, 15] on button "Close" at bounding box center [1483, 25] width 35 height 35
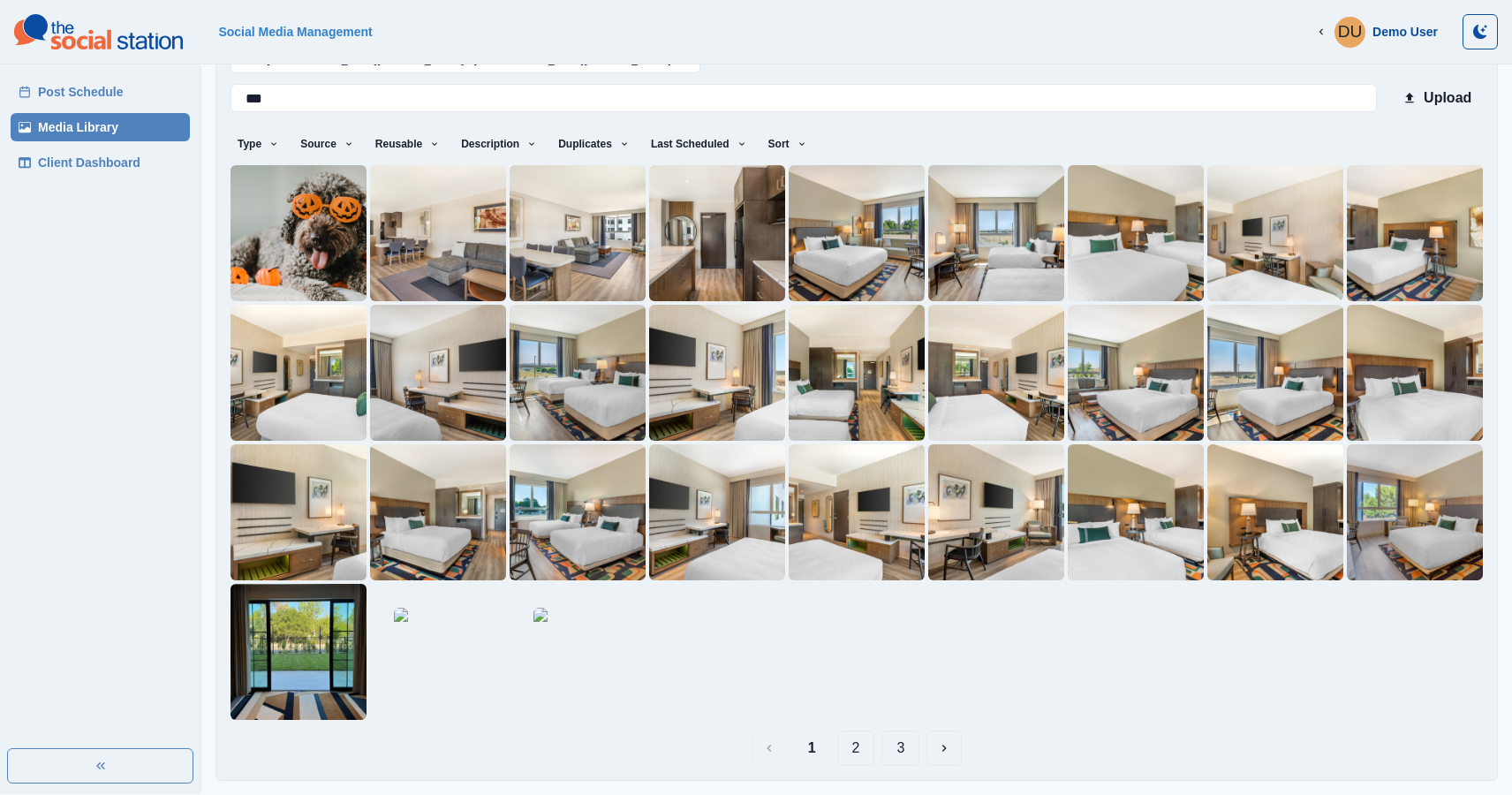
click at [77, 84] on link "Post Schedule" at bounding box center [99, 92] width 179 height 28
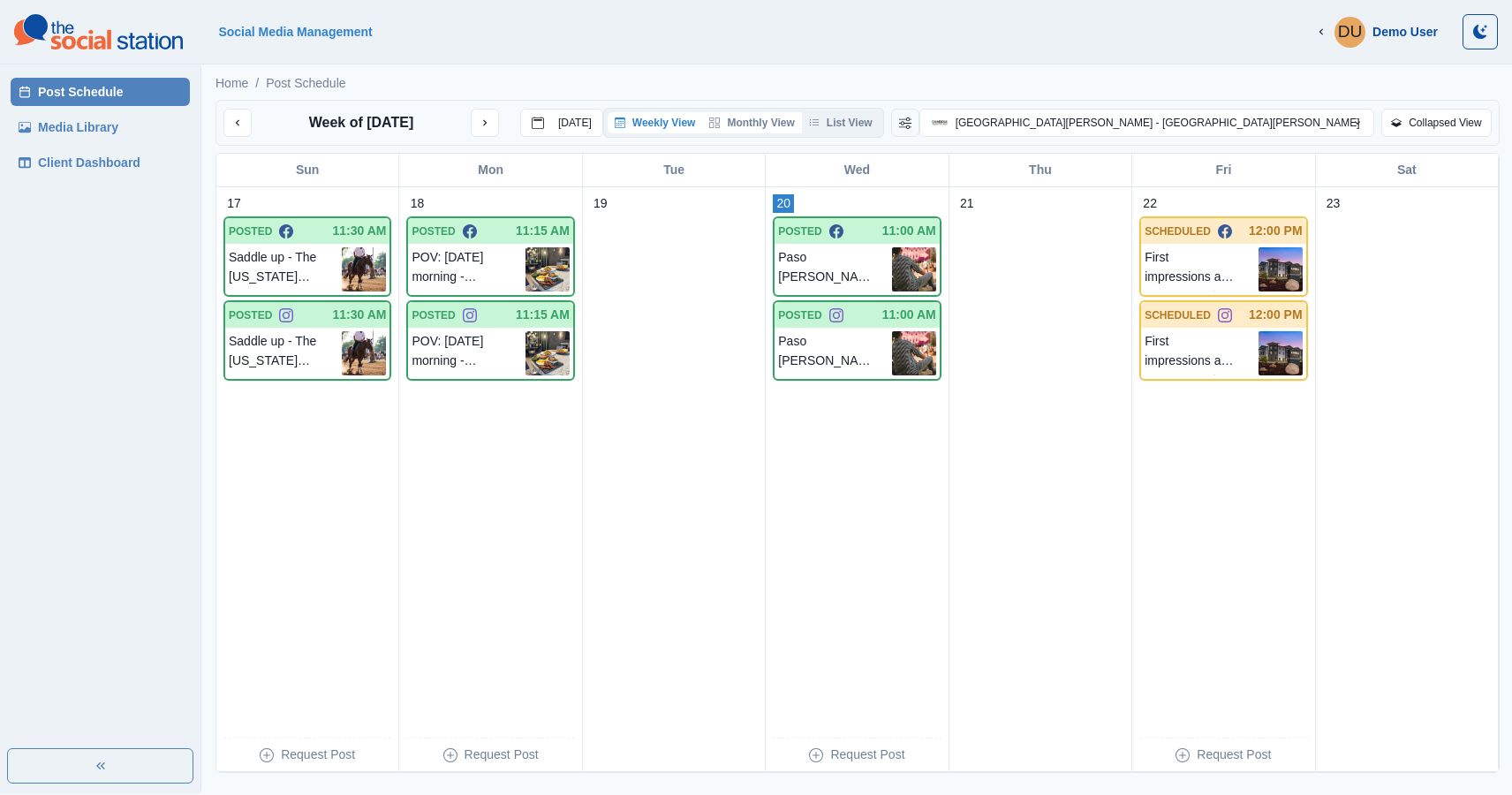
click at [800, 122] on button "Monthly View" at bounding box center [751, 122] width 99 height 21
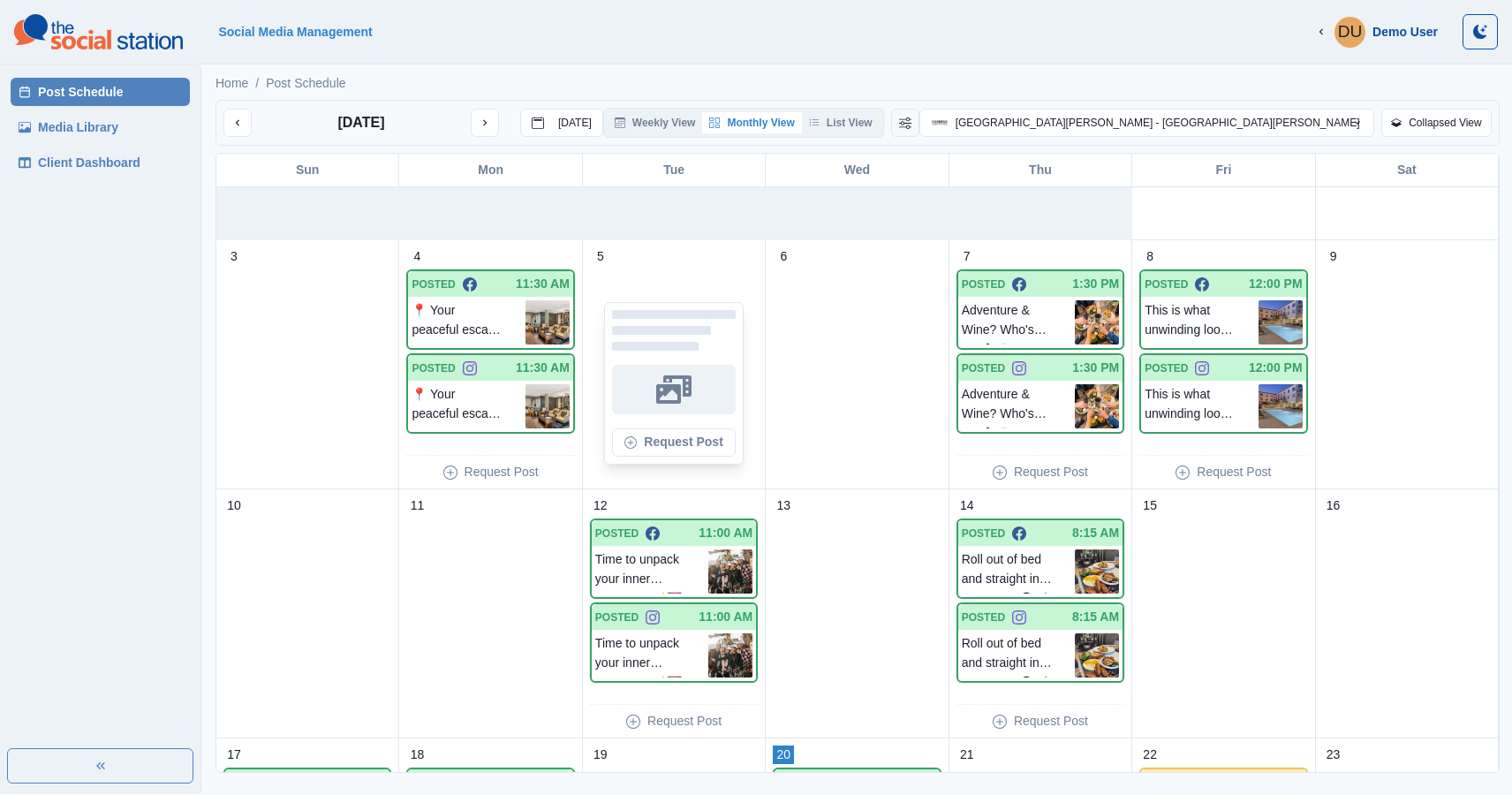
scroll to position [195, 0]
